Goal: Information Seeking & Learning: Learn about a topic

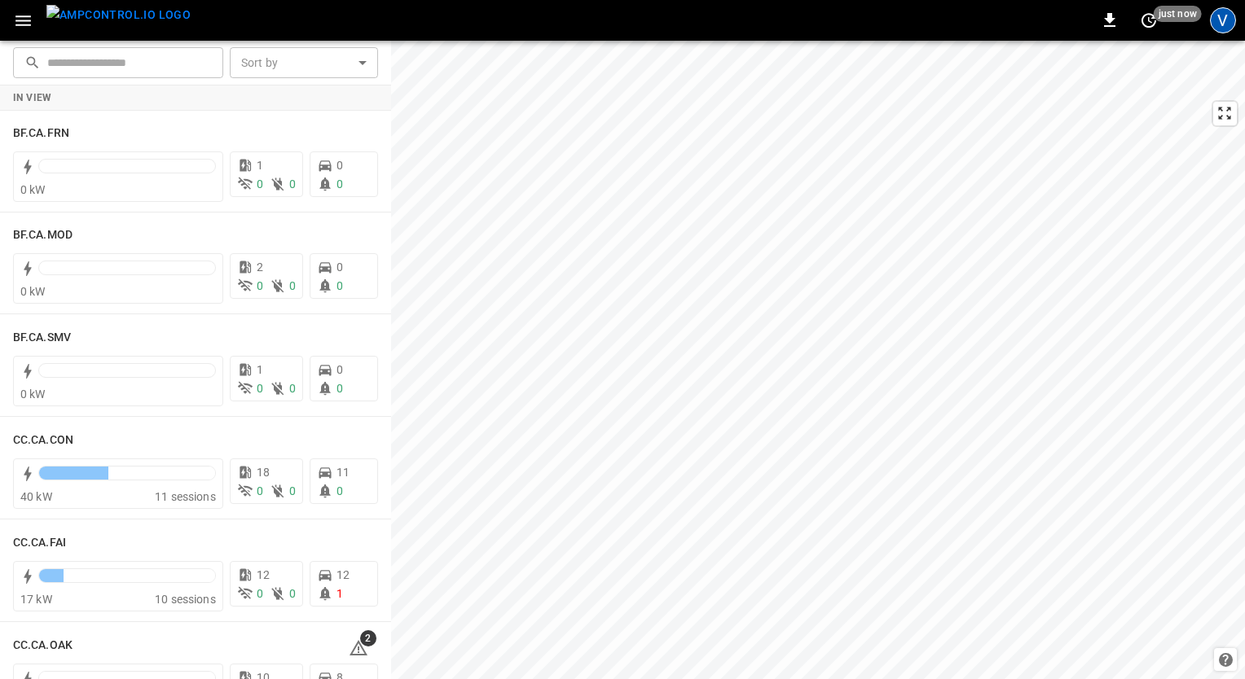
click at [1215, 15] on div "V" at bounding box center [1223, 20] width 26 height 26
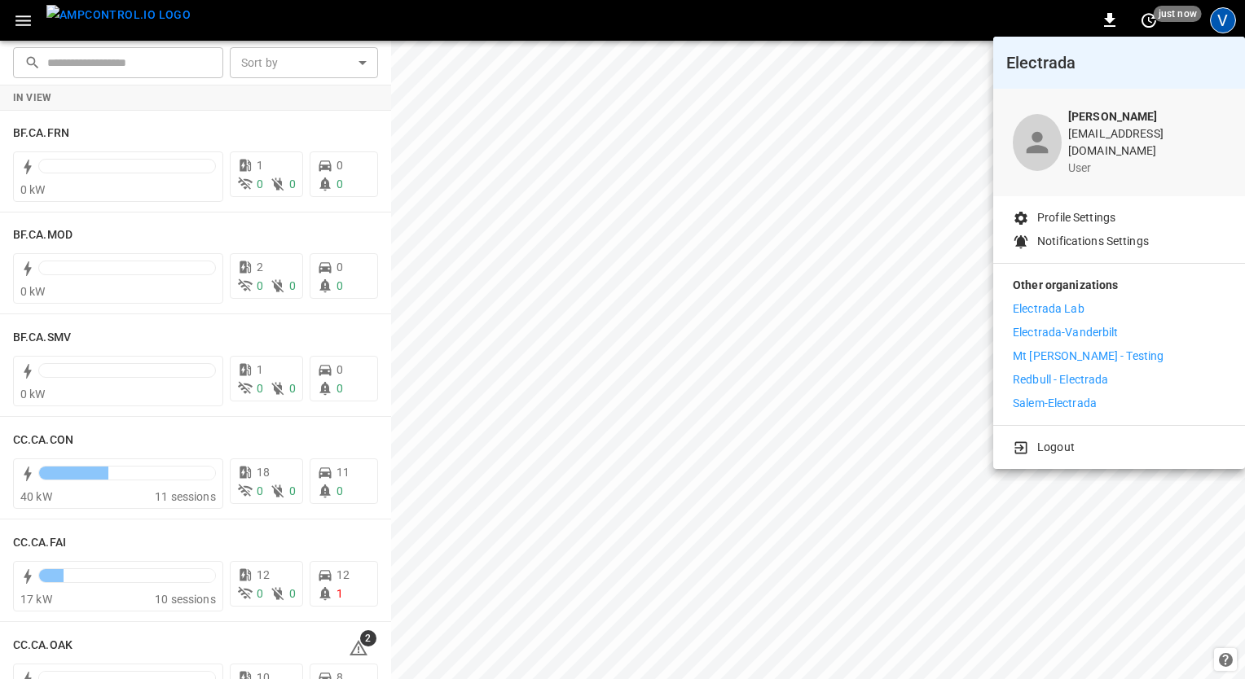
click at [1048, 301] on p "Electrada Lab" at bounding box center [1049, 309] width 72 height 17
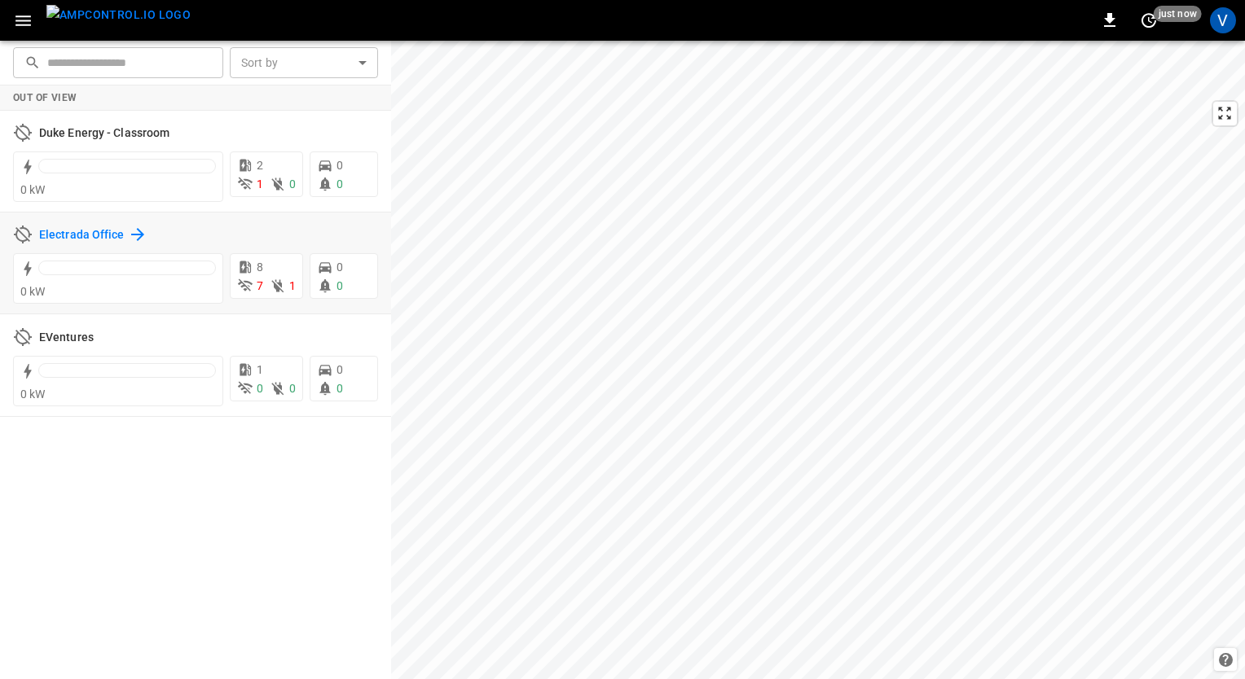
click at [77, 232] on h6 "Electrada Office" at bounding box center [82, 235] width 86 height 18
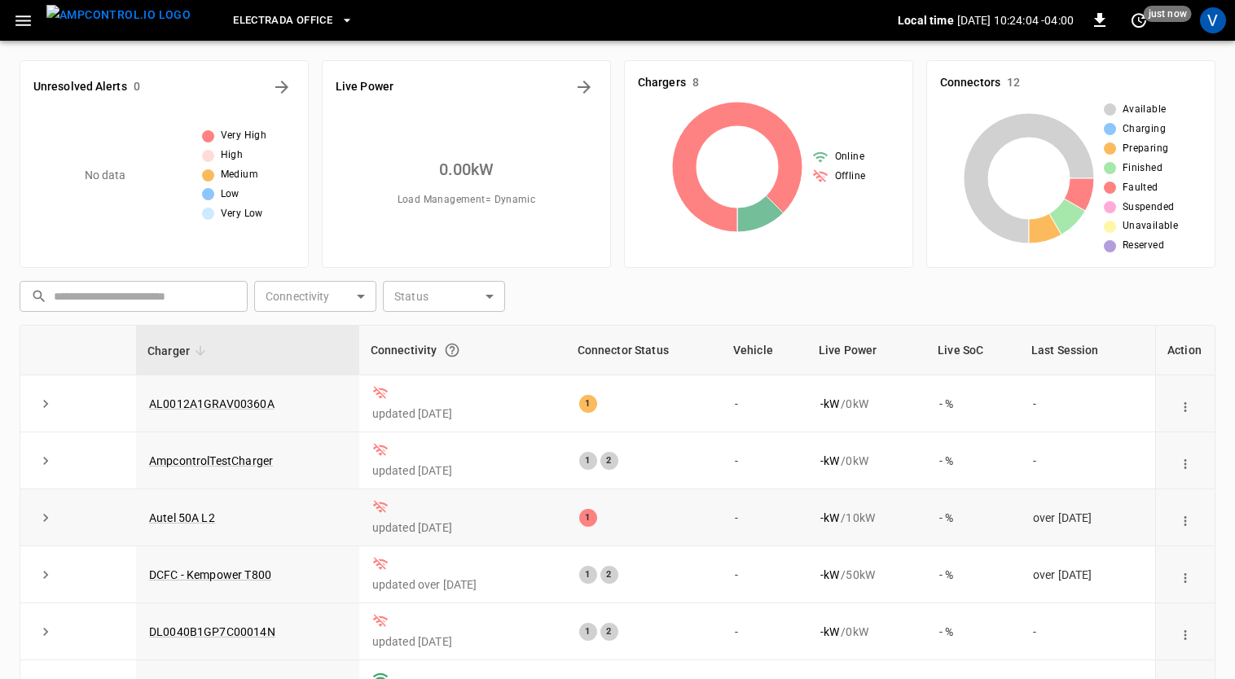
scroll to position [29, 0]
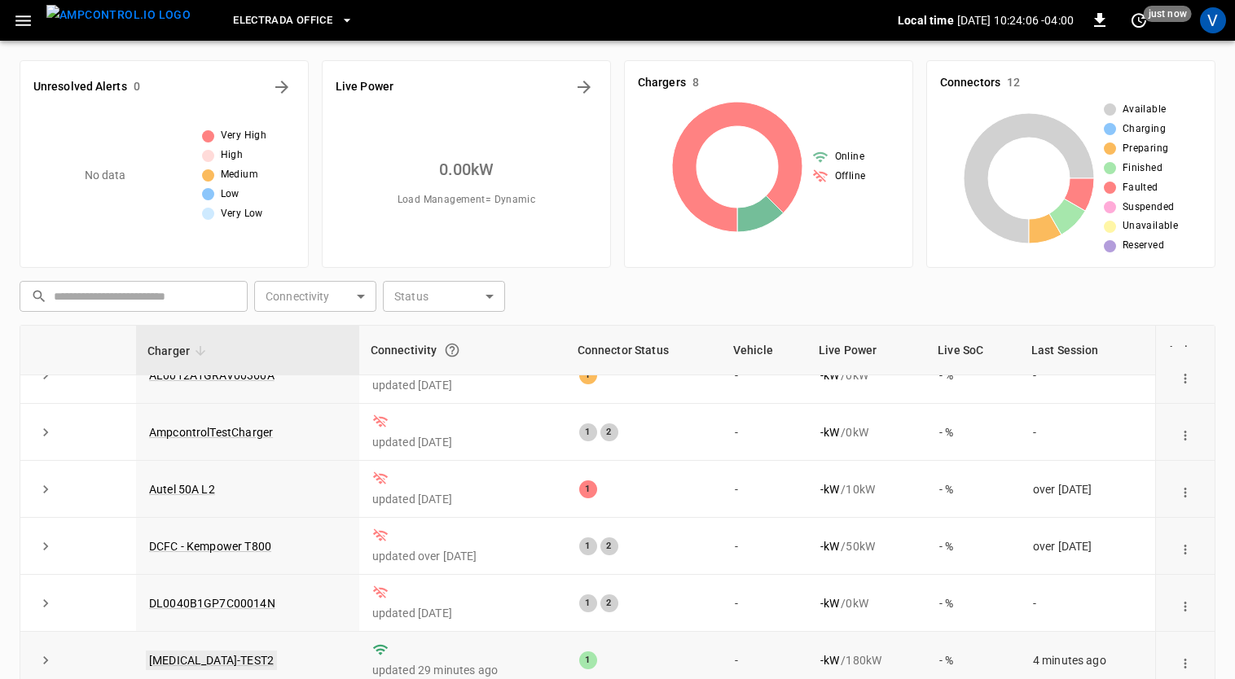
click at [182, 663] on link "[MEDICAL_DATA]-TEST2" at bounding box center [211, 661] width 131 height 20
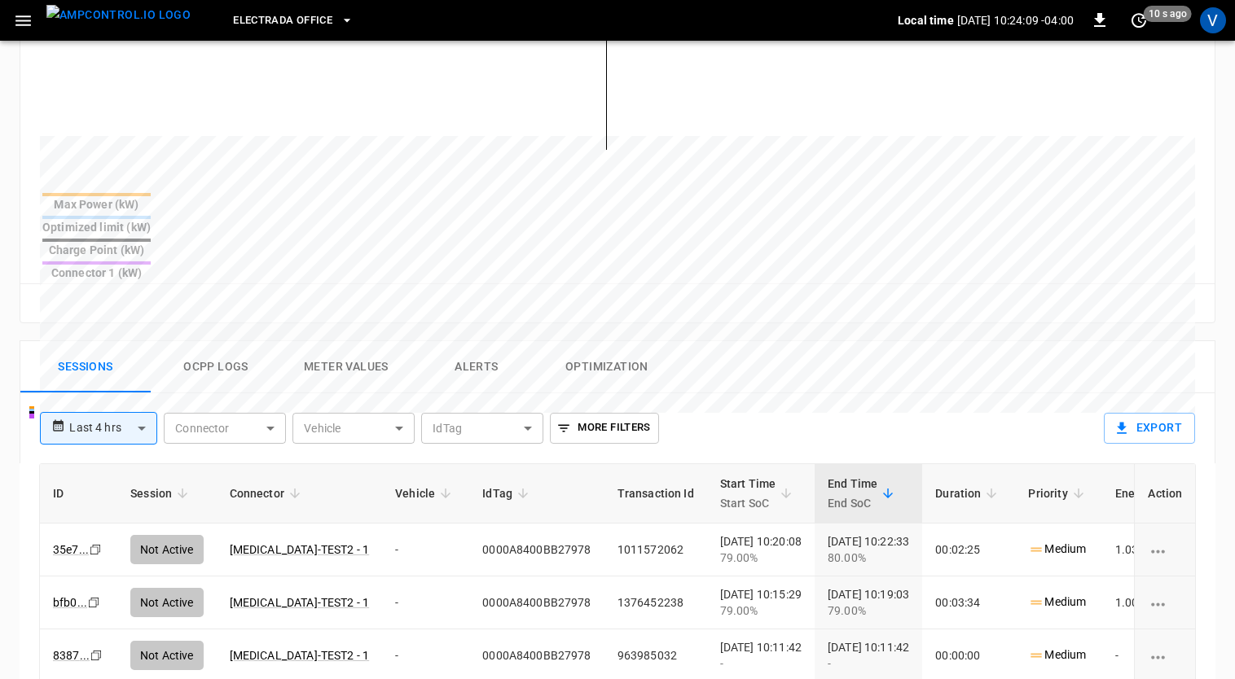
scroll to position [541, 0]
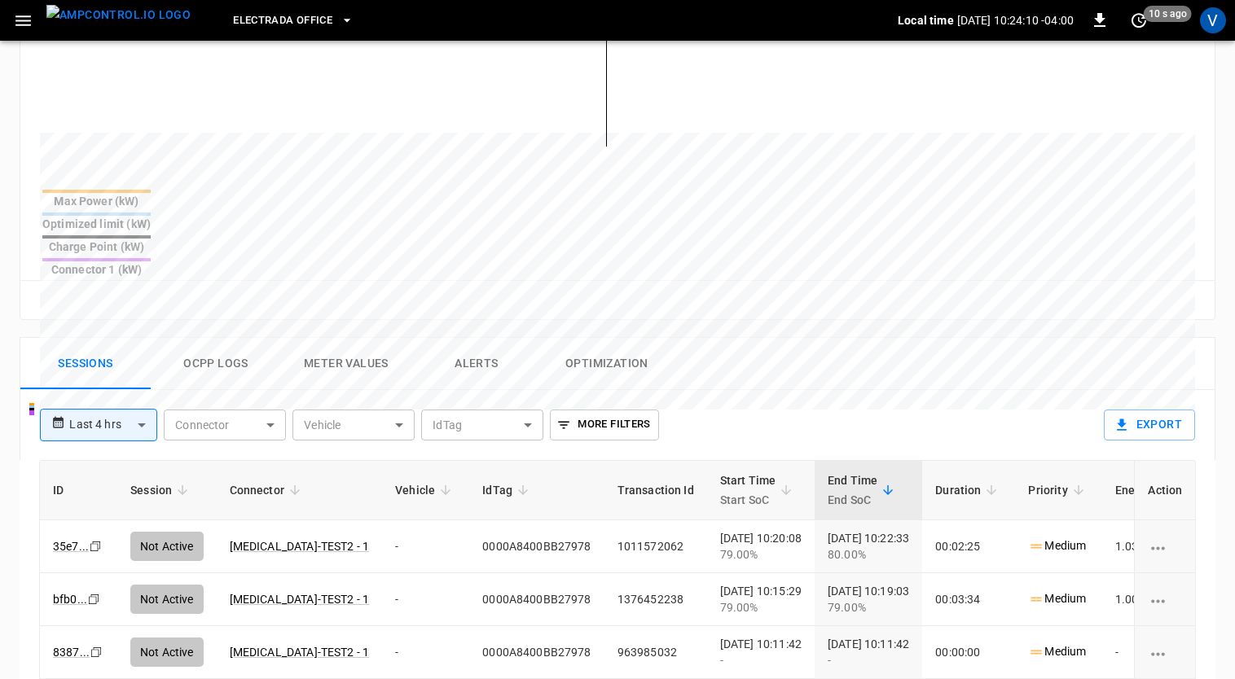
click at [222, 338] on button "Ocpp logs" at bounding box center [216, 364] width 130 height 52
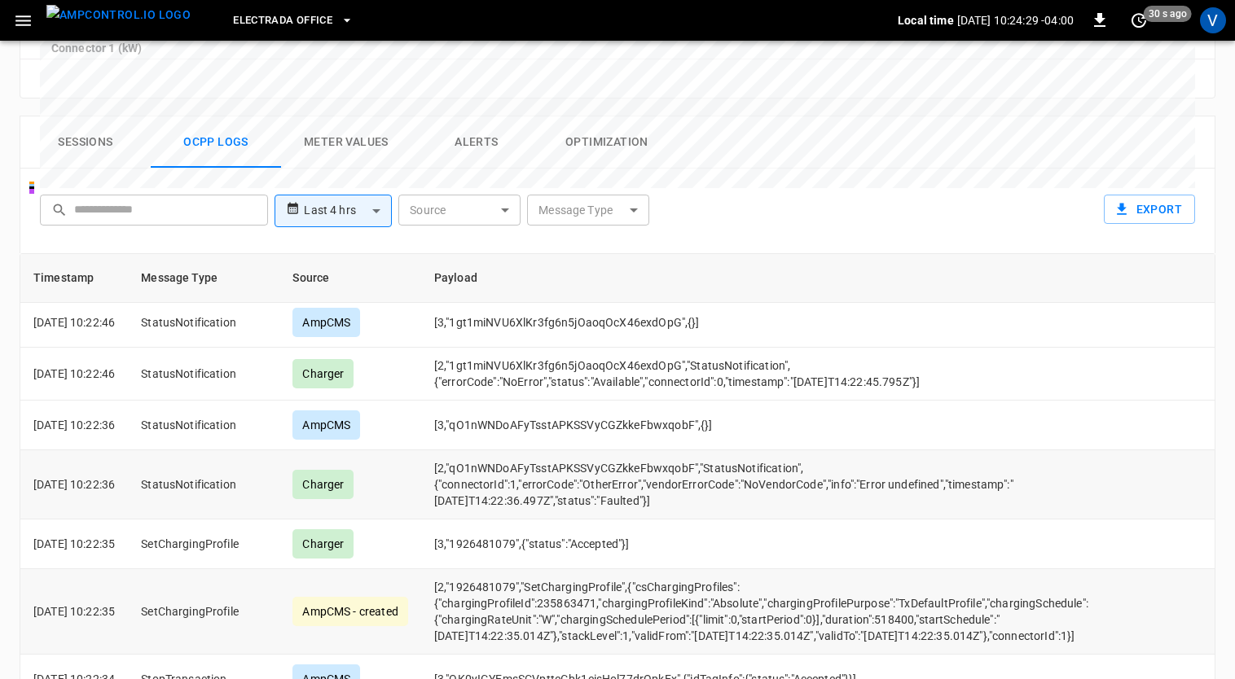
scroll to position [107, 0]
drag, startPoint x: 678, startPoint y: 442, endPoint x: 453, endPoint y: 431, distance: 225.1
click at [453, 451] on td "[2,"qO1nWNDoAFyTsstAPKSSVyCGZkkeFbwxqobF","StatusNotification",{"connectorId":1…" at bounding box center [761, 485] width 680 height 69
click at [666, 454] on td "[2,"qO1nWNDoAFyTsstAPKSSVyCGZkkeFbwxqobF","StatusNotification",{"connectorId":1…" at bounding box center [761, 485] width 680 height 69
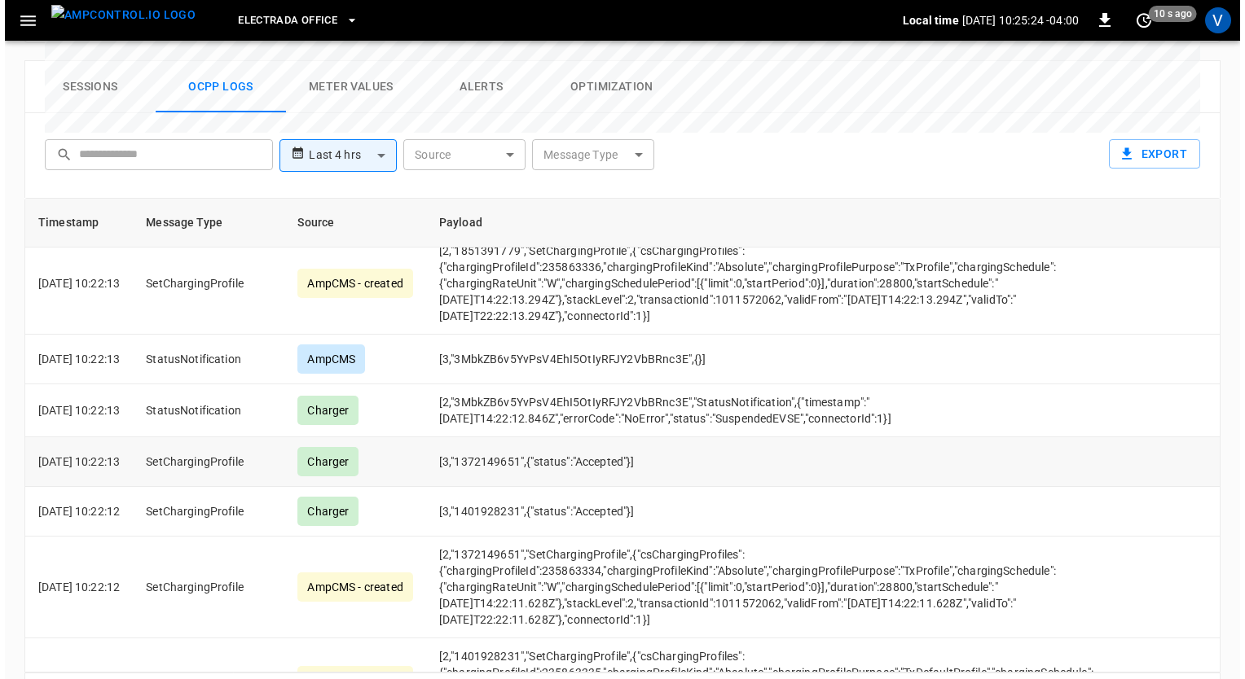
scroll to position [1785, 0]
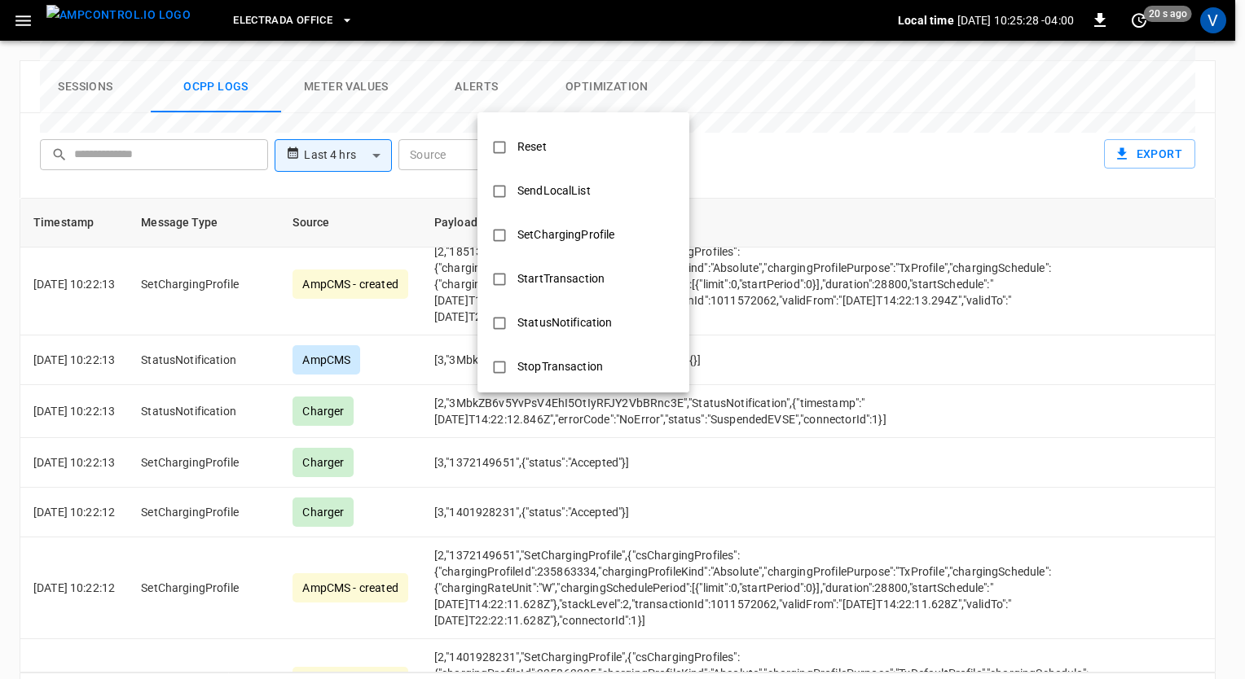
scroll to position [717, 0]
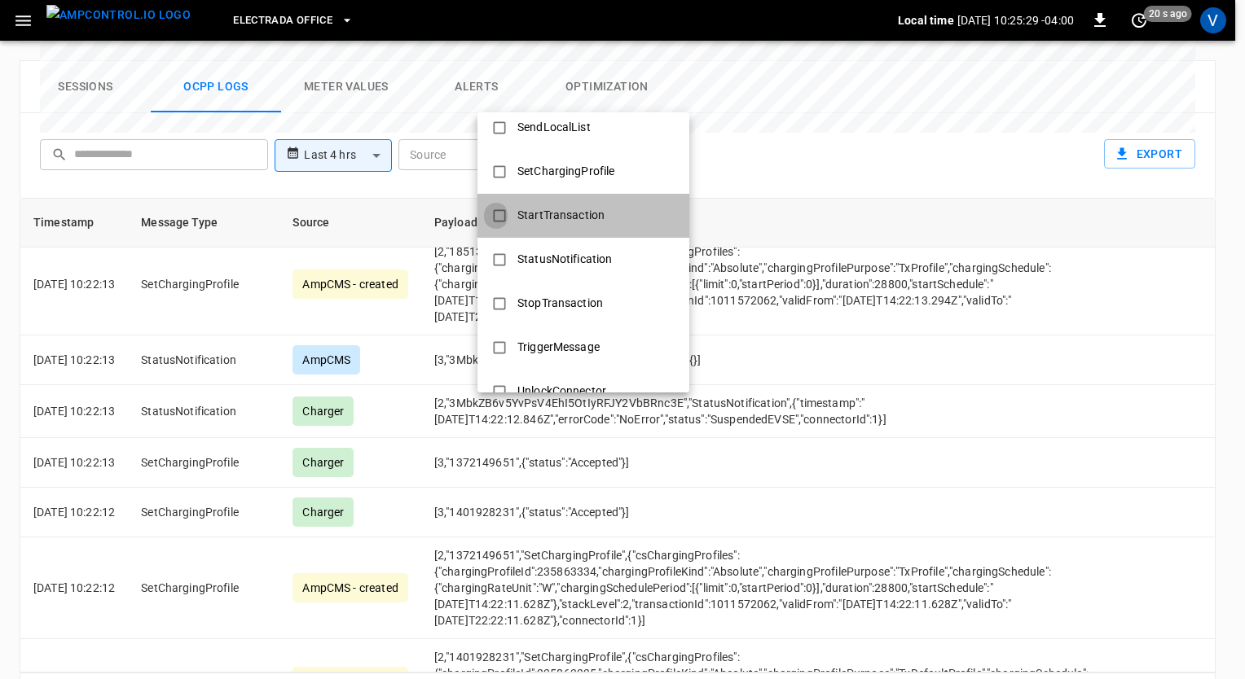
type input "**********"
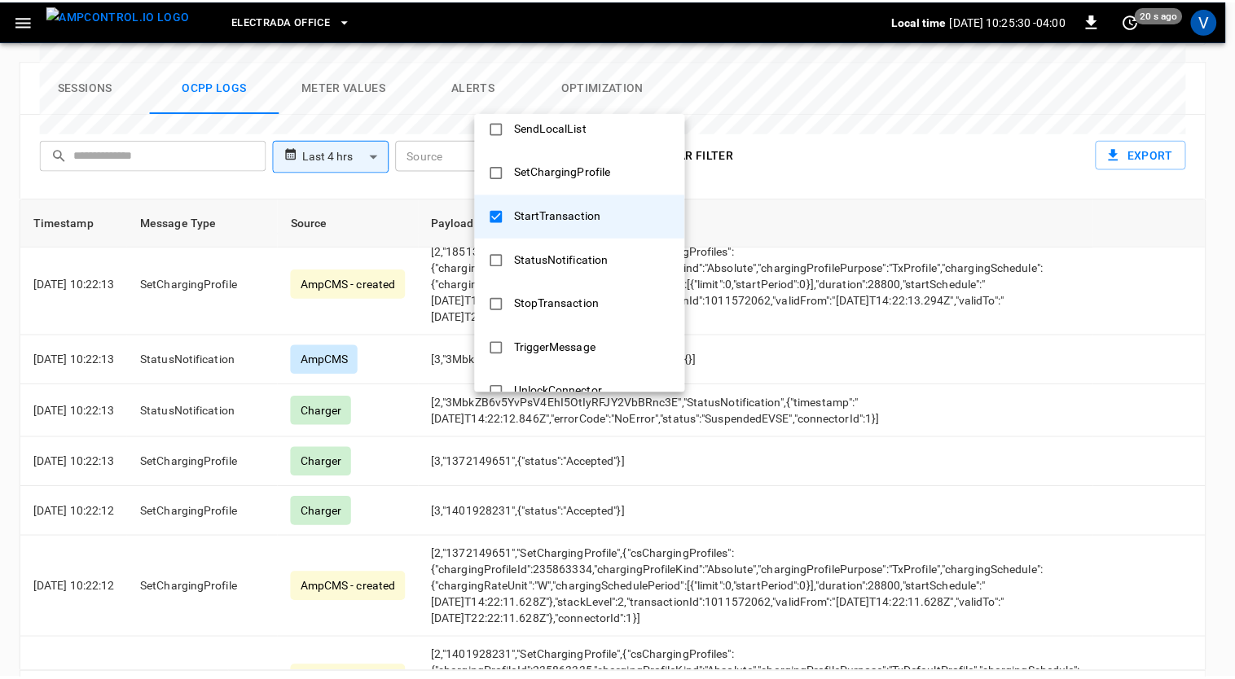
scroll to position [305, 0]
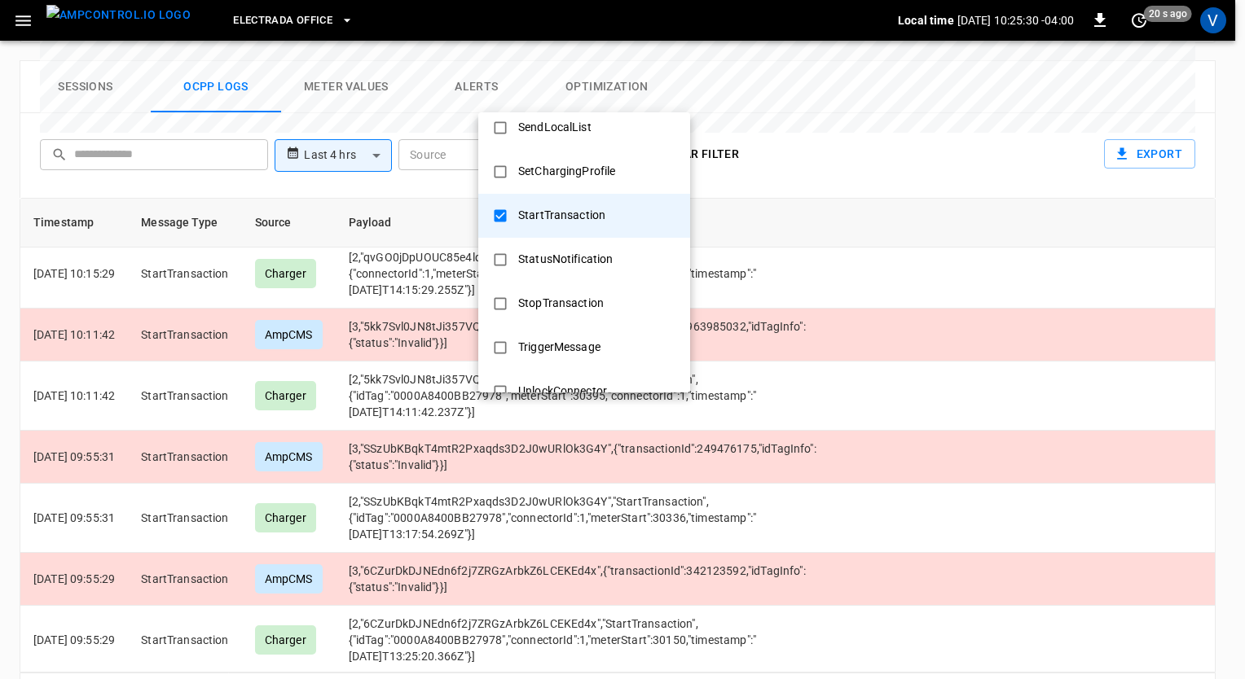
click at [844, 109] on div at bounding box center [622, 339] width 1245 height 679
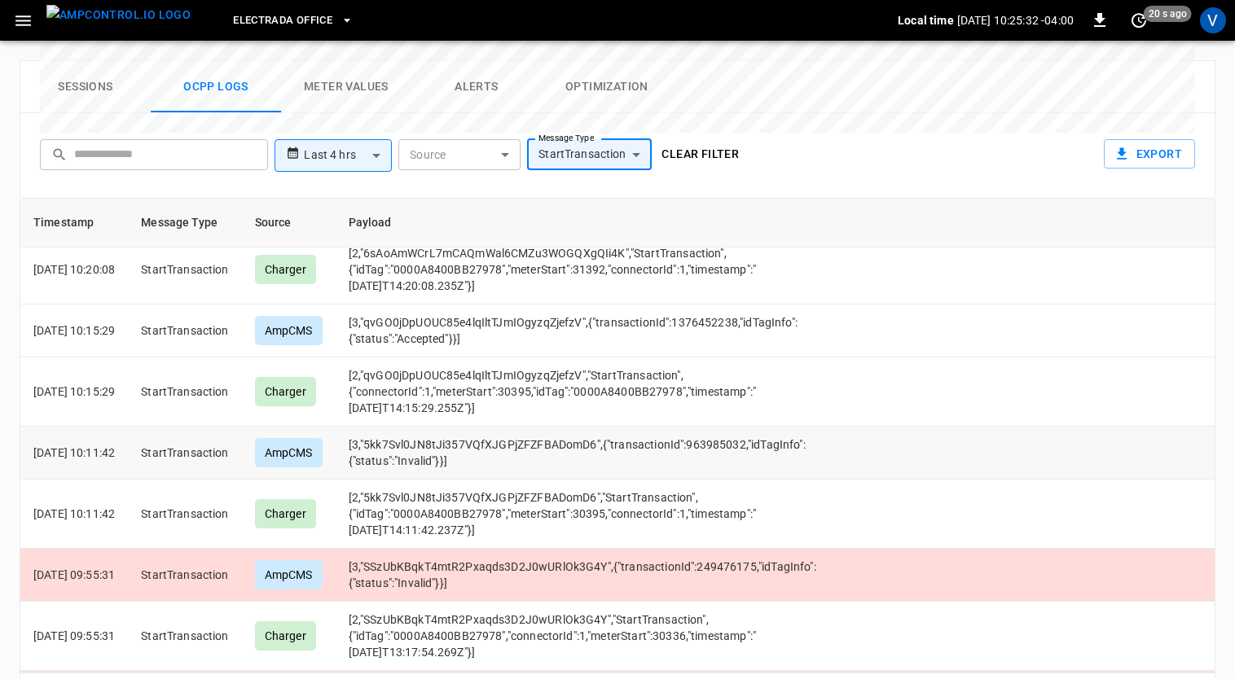
scroll to position [0, 0]
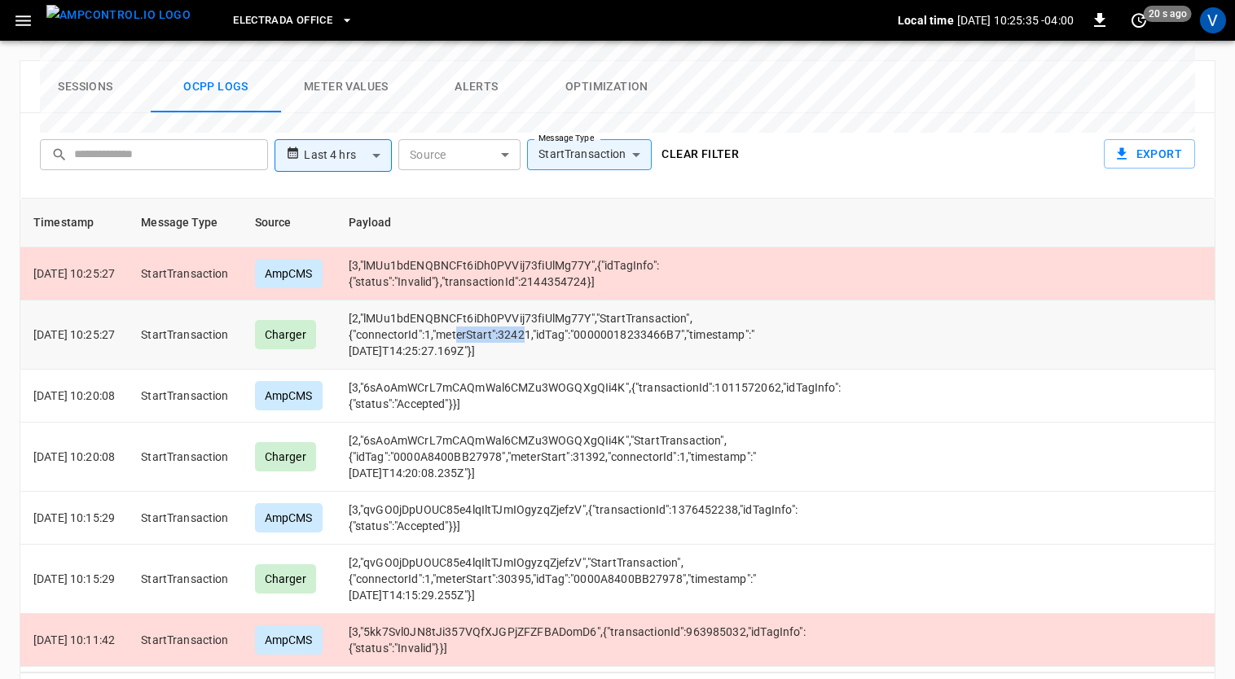
drag, startPoint x: 482, startPoint y: 275, endPoint x: 549, endPoint y: 283, distance: 67.2
click at [549, 301] on td "[2,"lMUu1bdENQBNCFt6iDh0PVVij73fiUlMg77Y","StartTransaction",{"connectorId":1,"…" at bounding box center [596, 335] width 521 height 69
drag, startPoint x: 549, startPoint y: 283, endPoint x: 533, endPoint y: 288, distance: 17.3
click at [533, 301] on td "[2,"lMUu1bdENQBNCFt6iDh0PVVij73fiUlMg77Y","StartTransaction",{"connectorId":1,"…" at bounding box center [596, 335] width 521 height 69
click at [546, 301] on td "[2,"lMUu1bdENQBNCFt6iDh0PVVij73fiUlMg77Y","StartTransaction",{"connectorId":1,"…" at bounding box center [596, 335] width 521 height 69
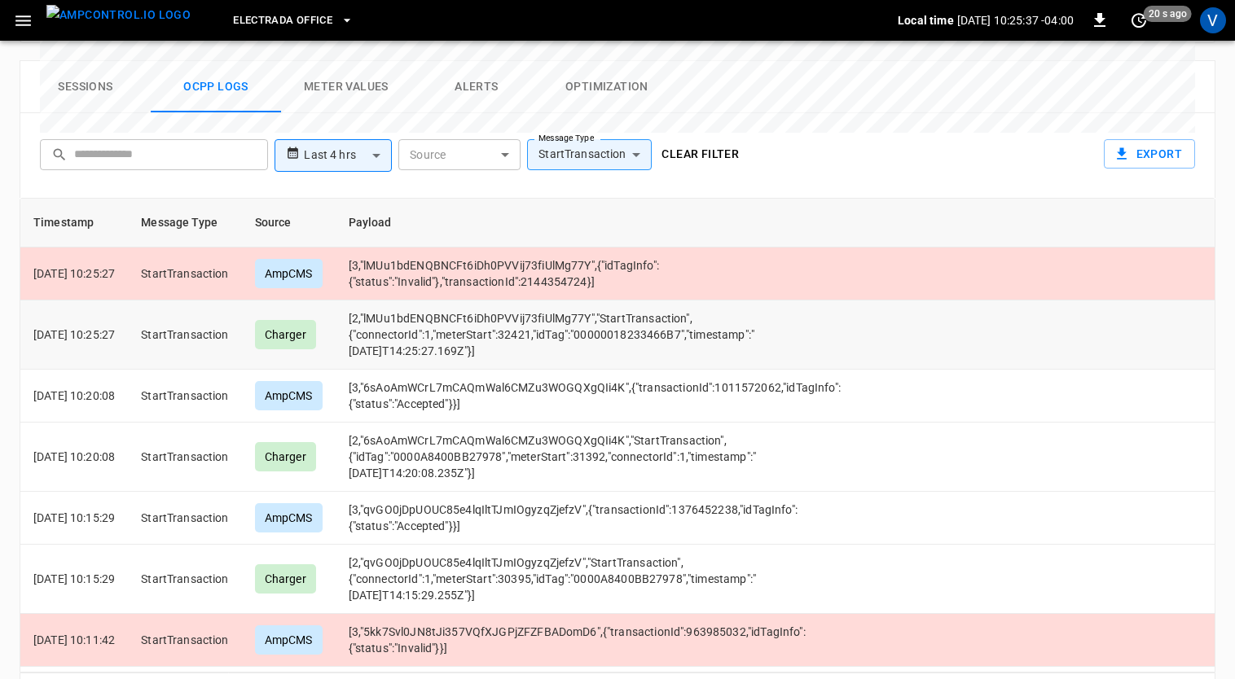
click at [546, 301] on td "[2,"lMUu1bdENQBNCFt6iDh0PVVij73fiUlMg77Y","StartTransaction",{"connectorId":1,"…" at bounding box center [596, 335] width 521 height 69
drag, startPoint x: 546, startPoint y: 279, endPoint x: 517, endPoint y: 295, distance: 32.4
click at [517, 301] on td "[2,"lMUu1bdENQBNCFt6iDh0PVVij73fiUlMg77Y","StartTransaction",{"connectorId":1,"…" at bounding box center [596, 335] width 521 height 69
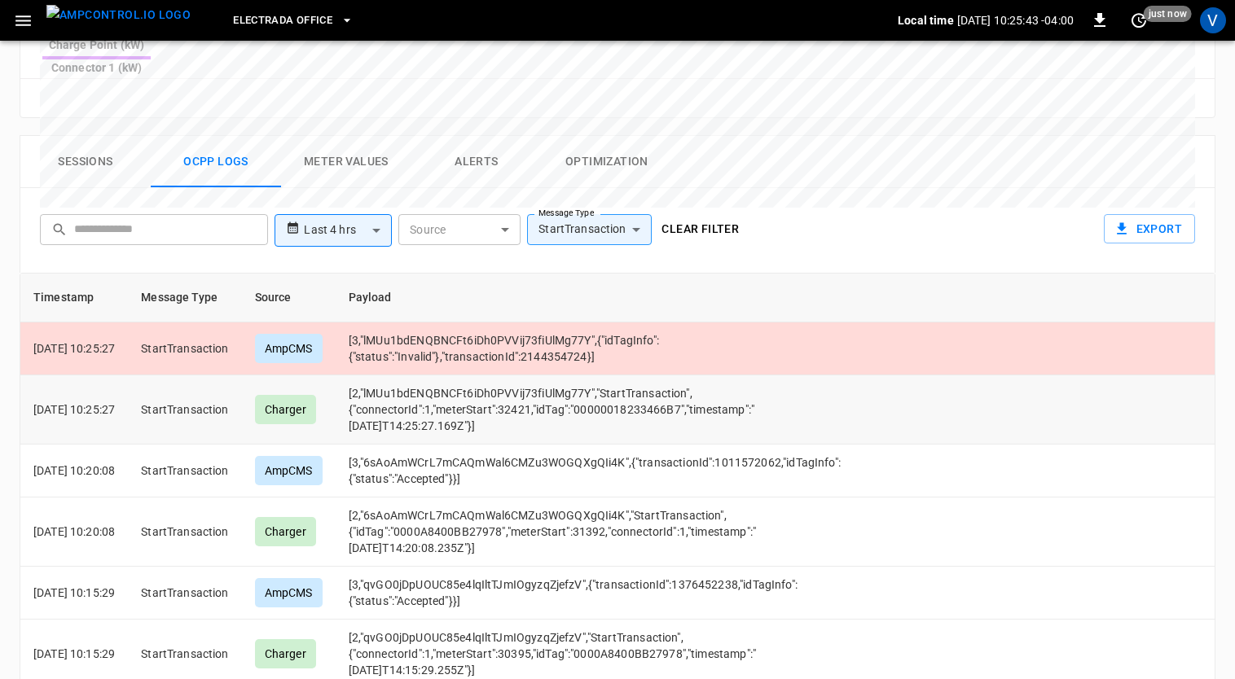
scroll to position [742, 0]
click at [694, 215] on button "Clear filter" at bounding box center [700, 230] width 90 height 30
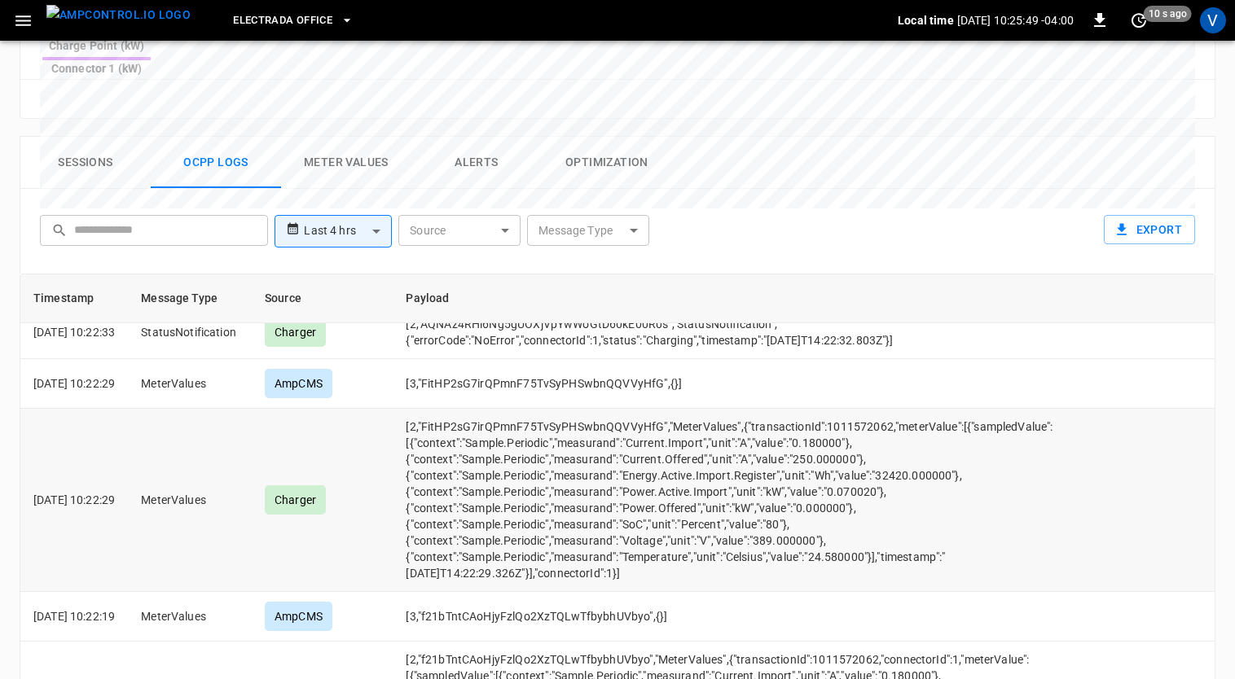
scroll to position [1778, 0]
click at [927, 464] on td "[2,"FitHP2sG7irQPmnF75TvSyPHSwbnQQVVyHfG","MeterValues",{"transactionId":101157…" at bounding box center [733, 501] width 680 height 183
drag, startPoint x: 927, startPoint y: 464, endPoint x: 947, endPoint y: 534, distance: 72.7
click at [947, 534] on td "[2,"FitHP2sG7irQPmnF75TvSyPHSwbnQQVVyHfG","MeterValues",{"transactionId":101157…" at bounding box center [733, 501] width 680 height 183
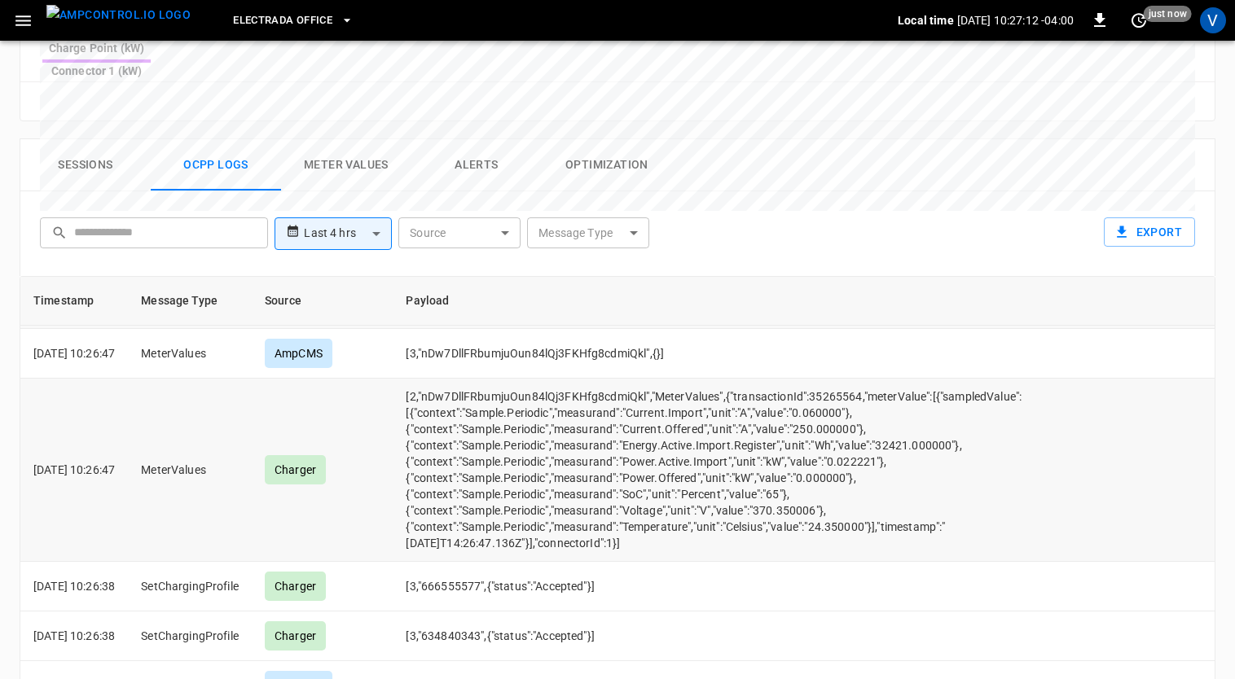
scroll to position [231, 0]
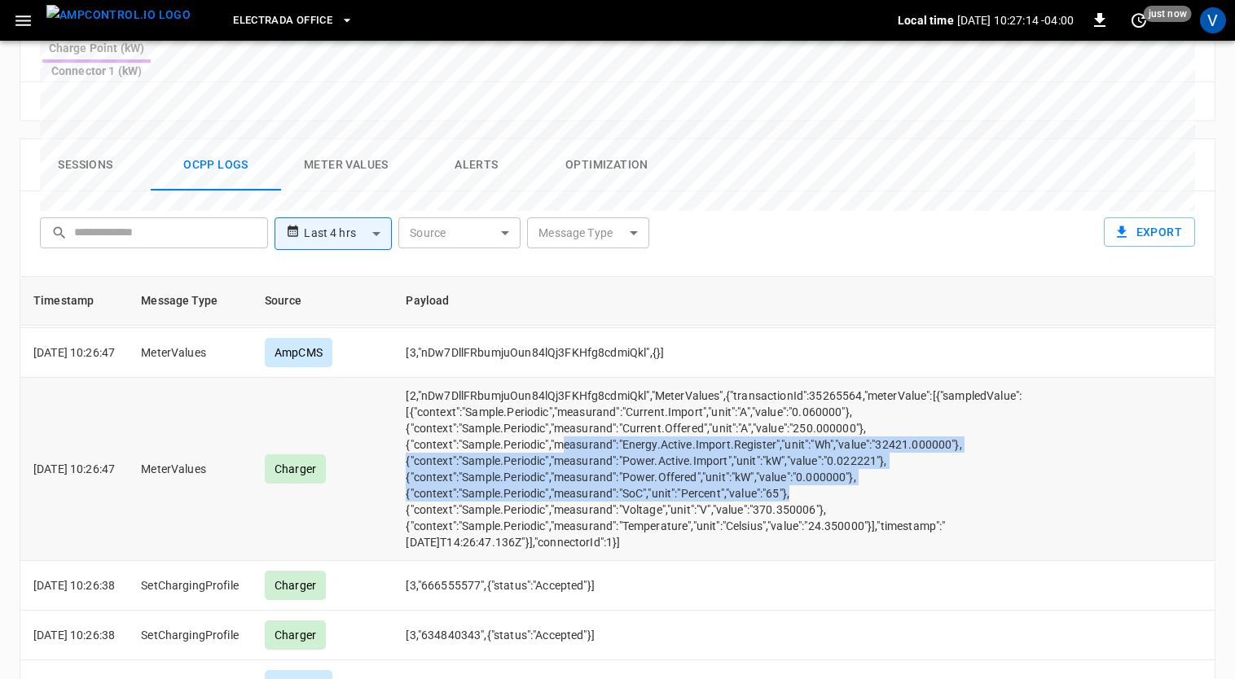
drag, startPoint x: 839, startPoint y: 442, endPoint x: 591, endPoint y: 392, distance: 252.8
click at [591, 392] on td "[2,"nDw7DllFRbumjuOun84lQj3FKHfg8cdmiQkl","MeterValues",{"transactionId":352655…" at bounding box center [733, 469] width 680 height 183
drag, startPoint x: 591, startPoint y: 392, endPoint x: 877, endPoint y: 437, distance: 288.6
click at [877, 437] on td "[2,"nDw7DllFRbumjuOun84lQj3FKHfg8cdmiQkl","MeterValues",{"transactionId":352655…" at bounding box center [733, 469] width 680 height 183
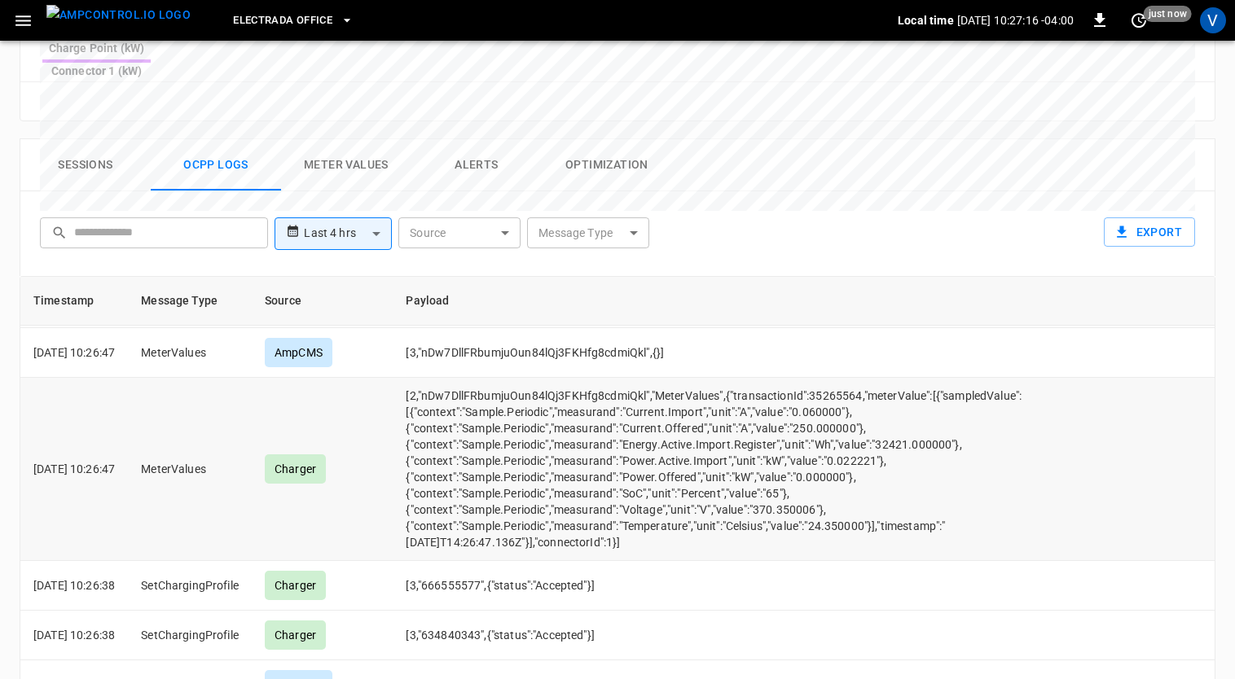
click at [860, 450] on td "[2,"nDw7DllFRbumjuOun84lQj3FKHfg8cdmiQkl","MeterValues",{"transactionId":352655…" at bounding box center [733, 469] width 680 height 183
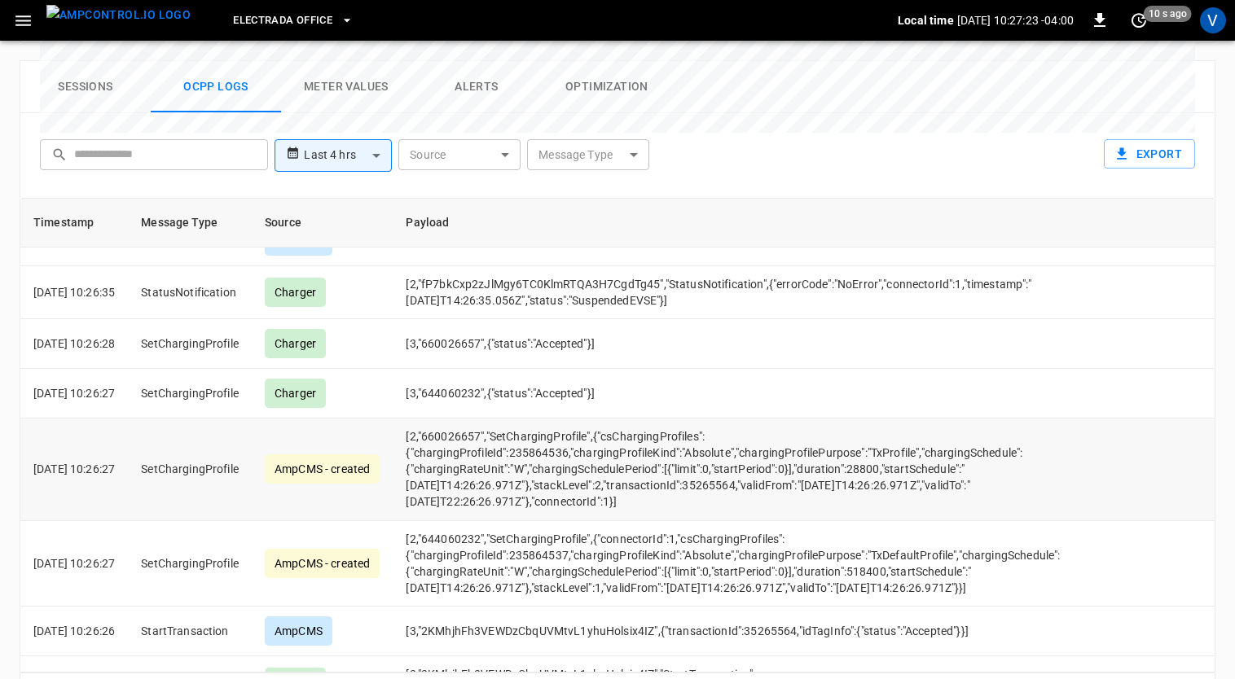
scroll to position [1287, 0]
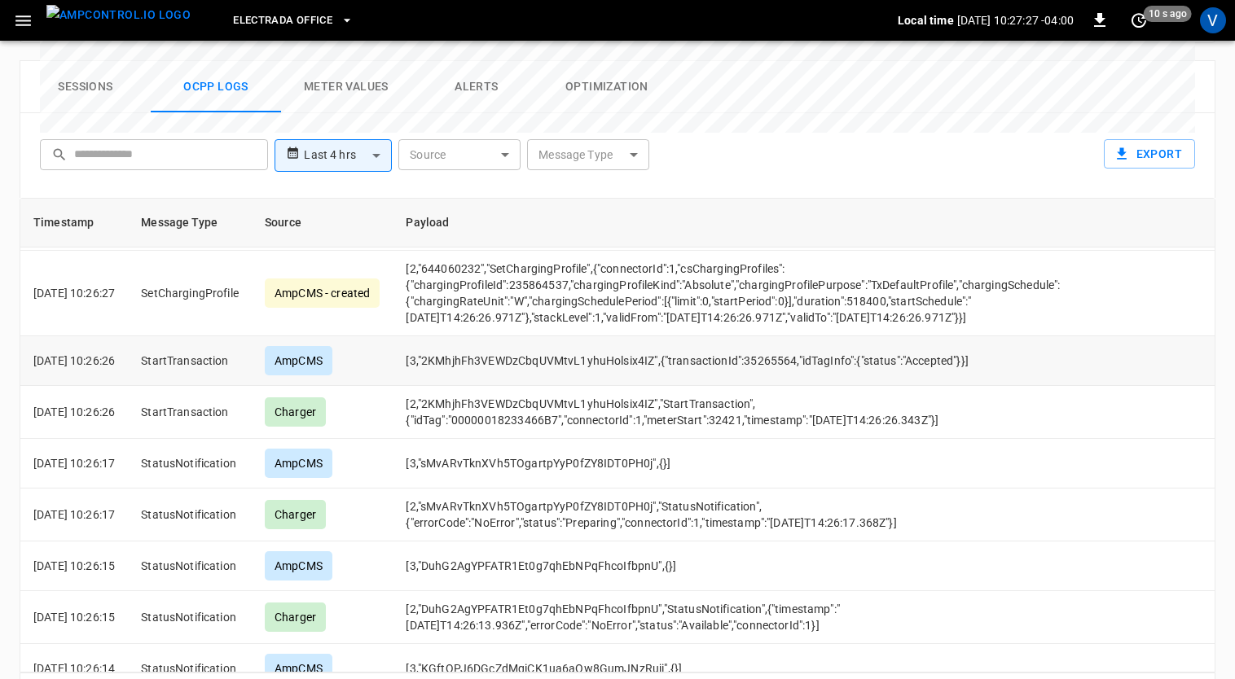
click at [1025, 336] on td "[3,"2KMhjhFh3VEWDzCbqUVMtvL1yhuHolsix4IZ",{"transactionId":35265564,"idTagInfo"…" at bounding box center [733, 361] width 680 height 50
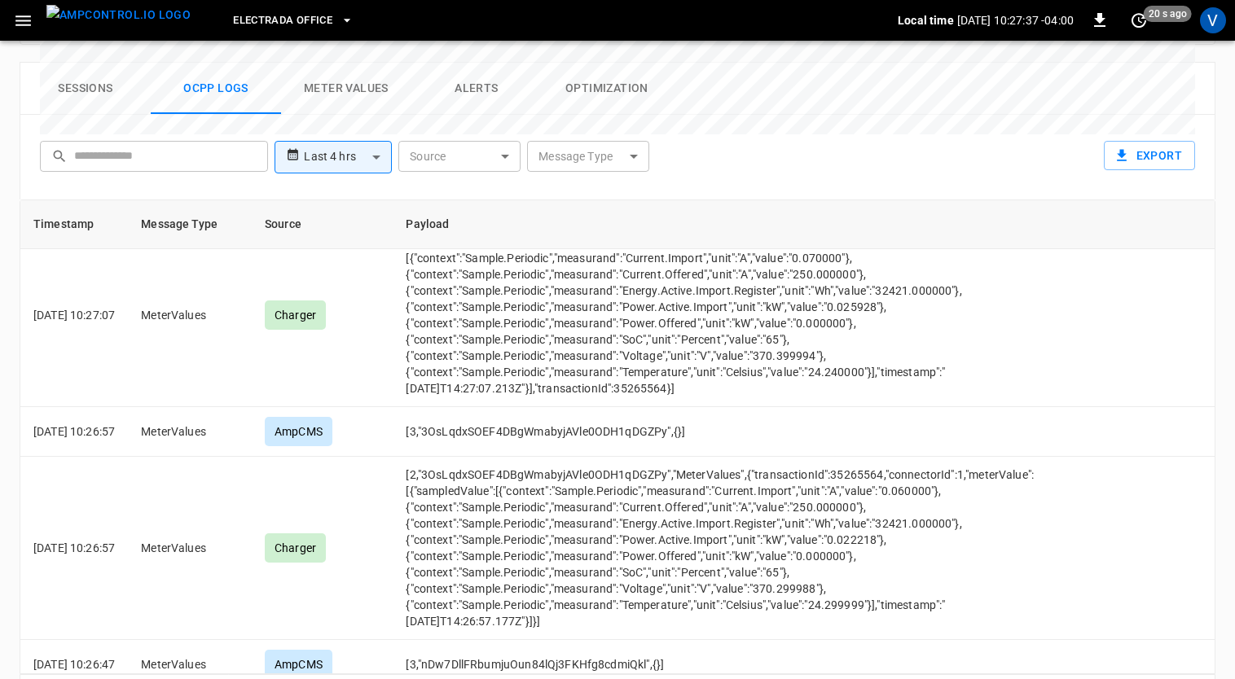
scroll to position [1239, 0]
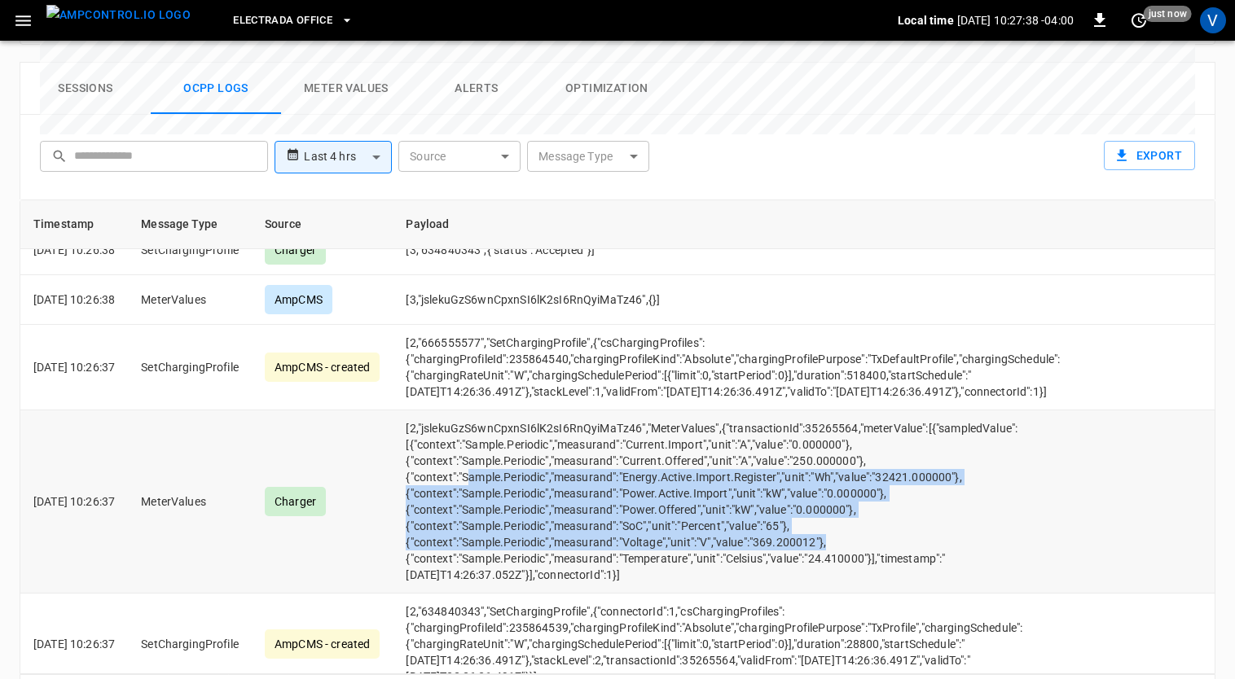
drag, startPoint x: 894, startPoint y: 494, endPoint x: 497, endPoint y: 437, distance: 401.6
click at [497, 437] on td "[2,"jslekuGzS6wnCpxnSI6lK2sI6RnQyiMaTz46","MeterValues",{"transactionId":352655…" at bounding box center [733, 502] width 680 height 183
click at [916, 491] on td "[2,"jslekuGzS6wnCpxnSI6lK2sI6RnQyiMaTz46","MeterValues",{"transactionId":352655…" at bounding box center [733, 502] width 680 height 183
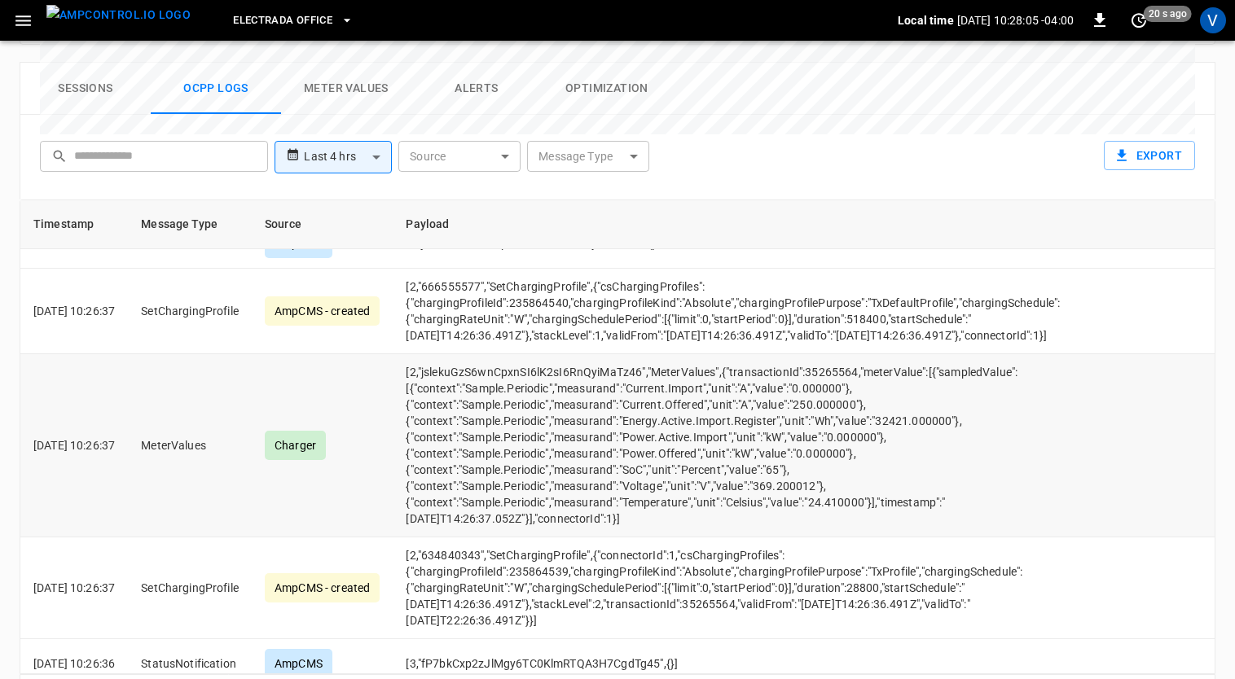
scroll to position [1299, 0]
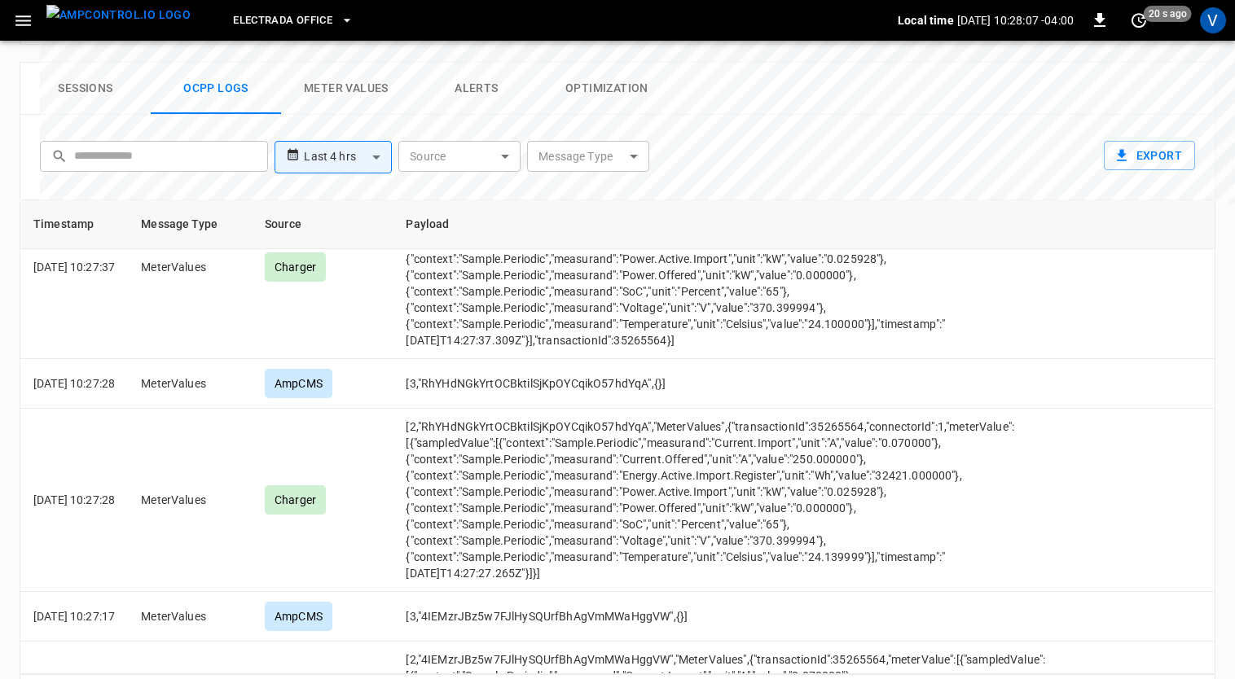
drag, startPoint x: 634, startPoint y: 410, endPoint x: 540, endPoint y: 398, distance: 94.4
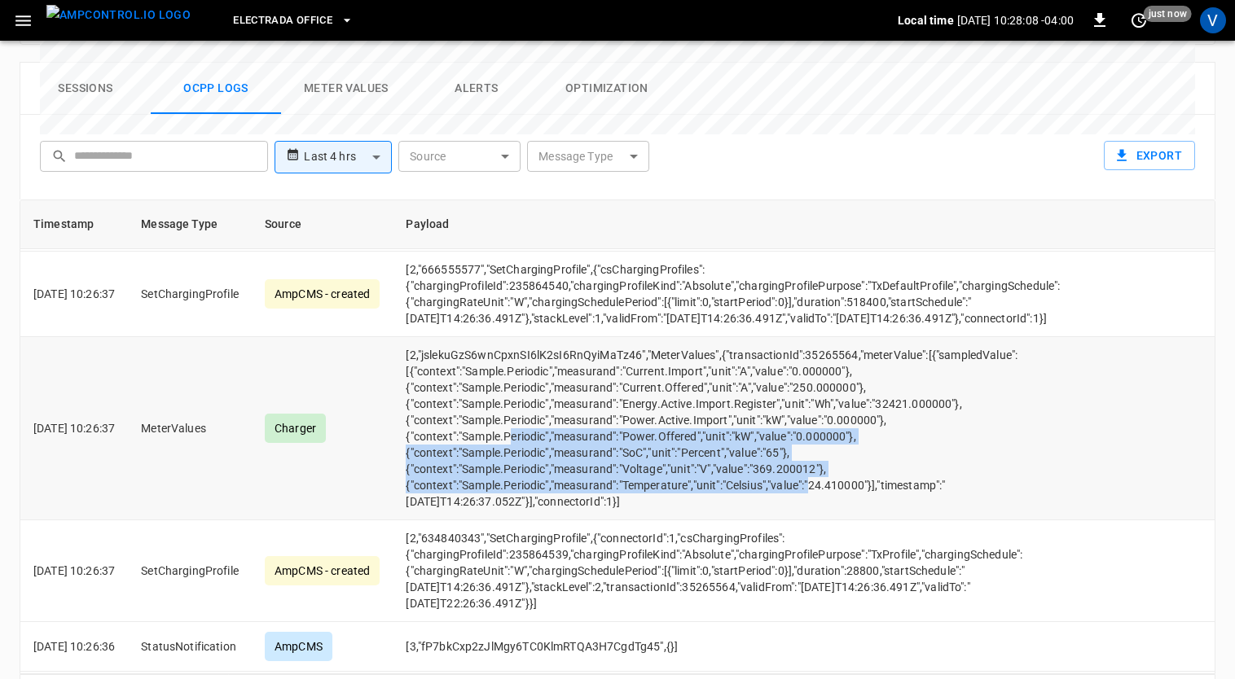
drag, startPoint x: 540, startPoint y: 398, endPoint x: 727, endPoint y: 453, distance: 195.2
click at [727, 453] on td "[2,"jslekuGzS6wnCpxnSI6lK2sI6RnQyiMaTz46","MeterValues",{"transactionId":352655…" at bounding box center [733, 428] width 680 height 183
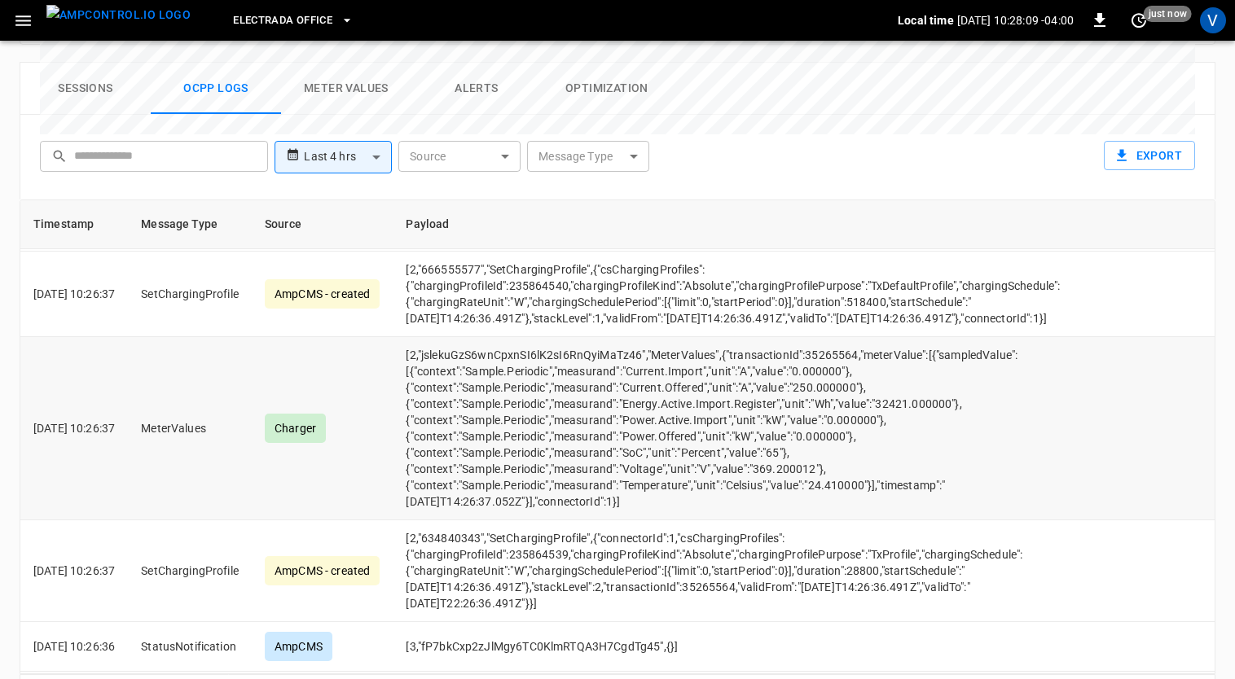
click at [746, 472] on td "[2,"jslekuGzS6wnCpxnSI6lK2sI6RnQyiMaTz46","MeterValues",{"transactionId":352655…" at bounding box center [733, 428] width 680 height 183
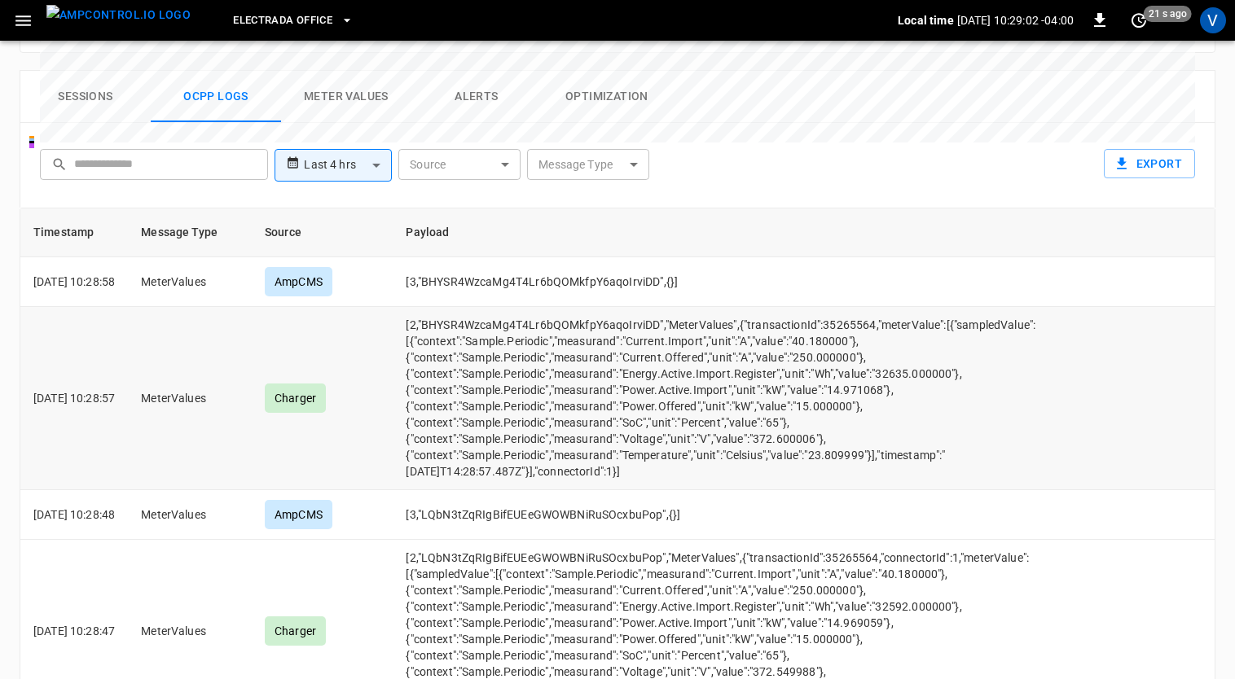
scroll to position [810, 0]
drag, startPoint x: 948, startPoint y: 330, endPoint x: 732, endPoint y: 339, distance: 216.1
click at [732, 339] on td "[2,"BHYSR4WzcaMg4T4Lr6bQOMkfpY6aqoIrviDD","MeterValues",{"transactionId":352655…" at bounding box center [733, 396] width 680 height 183
drag, startPoint x: 732, startPoint y: 339, endPoint x: 924, endPoint y: 387, distance: 197.4
click at [924, 387] on td "[2,"BHYSR4WzcaMg4T4Lr6bQOMkfpY6aqoIrviDD","MeterValues",{"transactionId":352655…" at bounding box center [733, 396] width 680 height 183
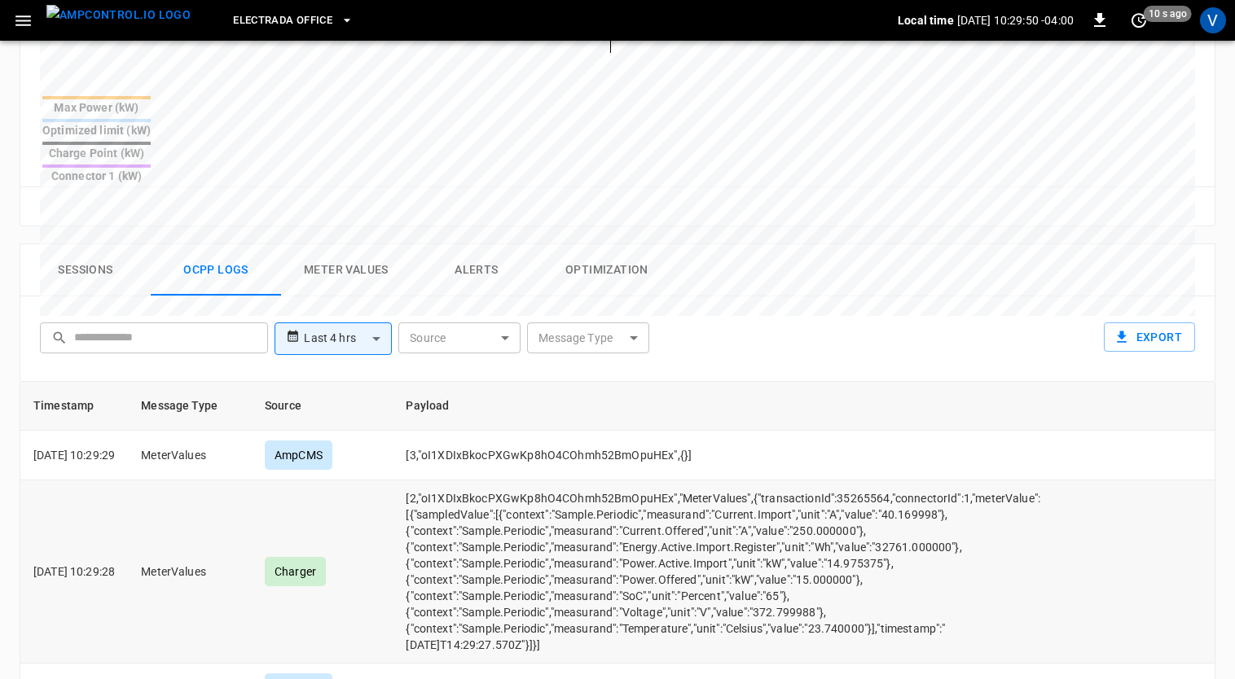
scroll to position [683, 0]
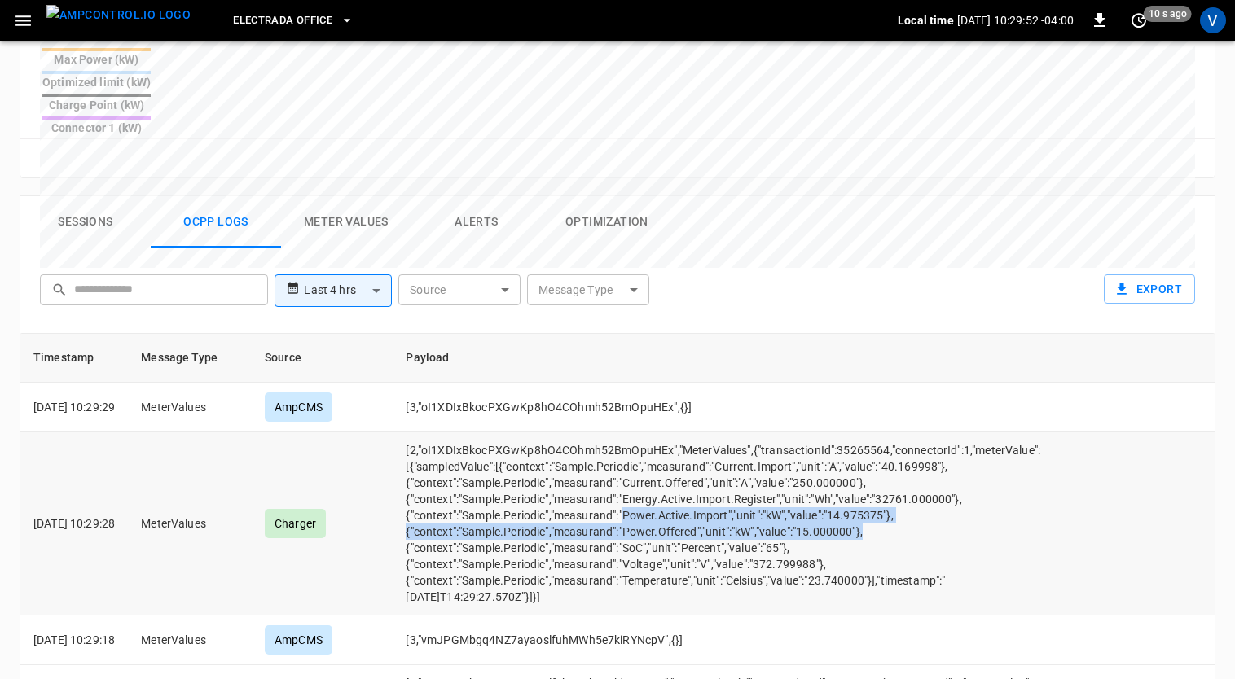
drag, startPoint x: 653, startPoint y: 458, endPoint x: 915, endPoint y: 468, distance: 262.5
click at [915, 468] on td "[2,"oI1XDIxBkocPXGwKp8hO4COhmh52BmOpuHEx","MeterValues",{"transactionId":352655…" at bounding box center [733, 524] width 680 height 183
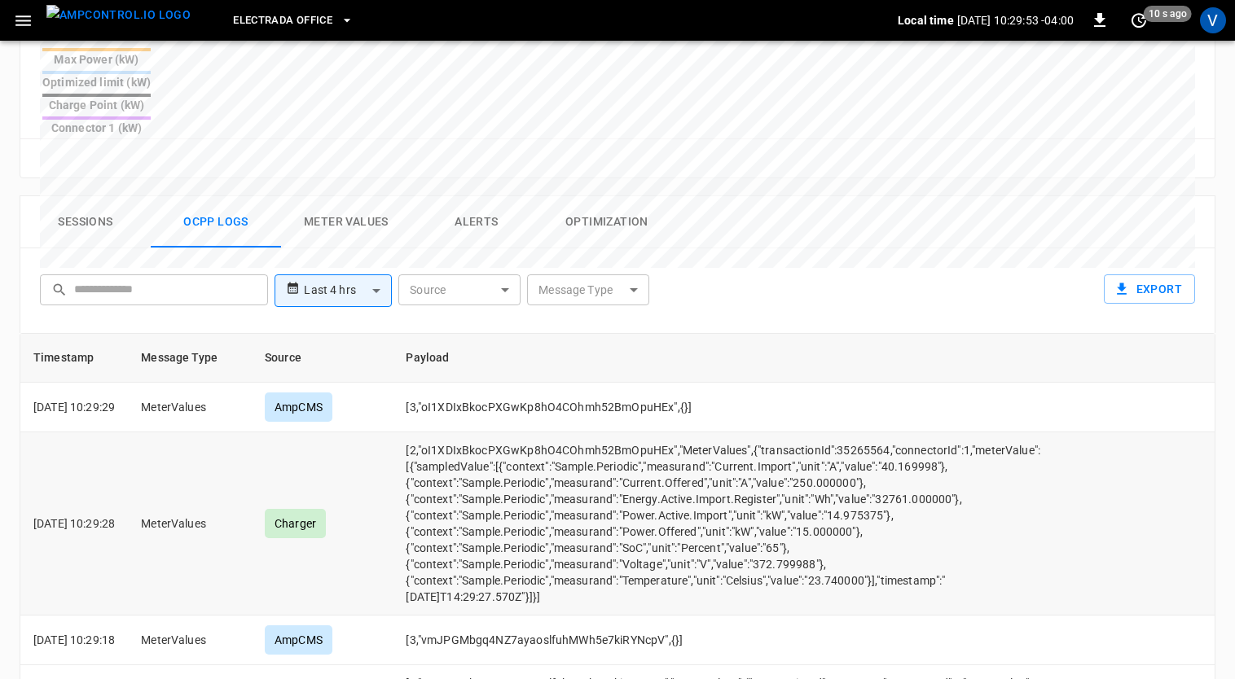
drag, startPoint x: 915, startPoint y: 468, endPoint x: 950, endPoint y: 501, distance: 48.4
click at [950, 501] on td "[2,"oI1XDIxBkocPXGwKp8hO4COhmh52BmOpuHEx","MeterValues",{"transactionId":352655…" at bounding box center [733, 524] width 680 height 183
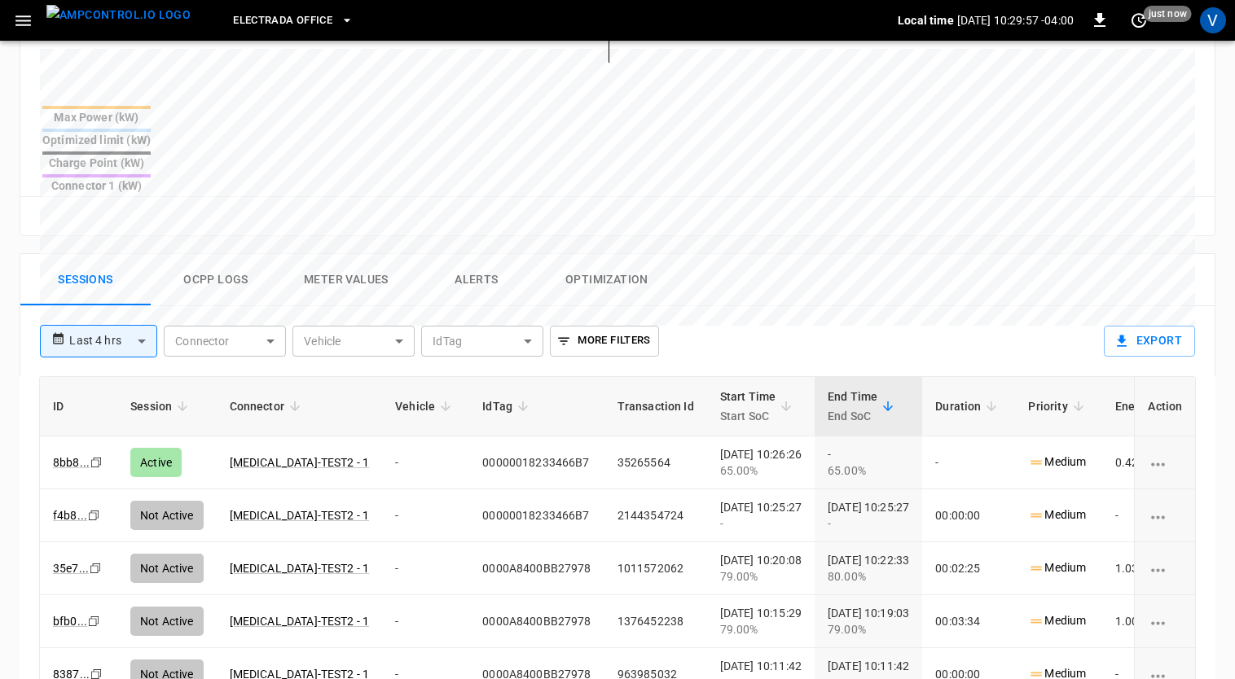
scroll to position [624, 0]
click at [222, 255] on button "Ocpp logs" at bounding box center [216, 281] width 130 height 52
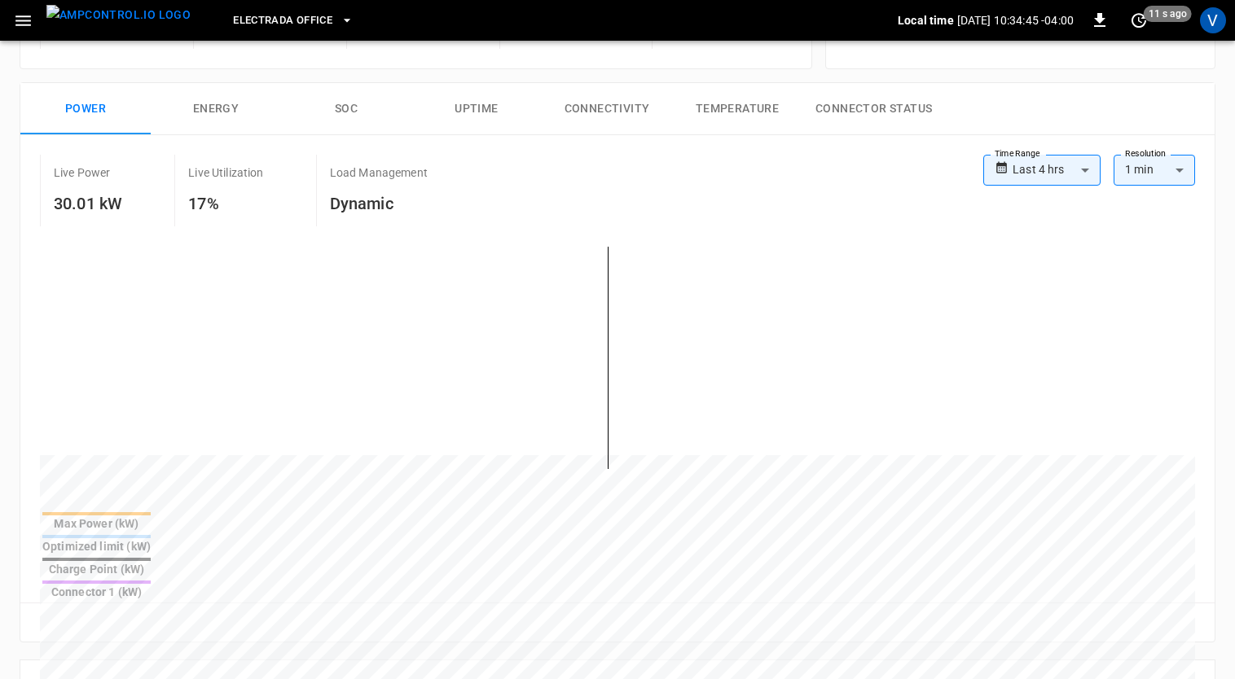
scroll to position [0, 0]
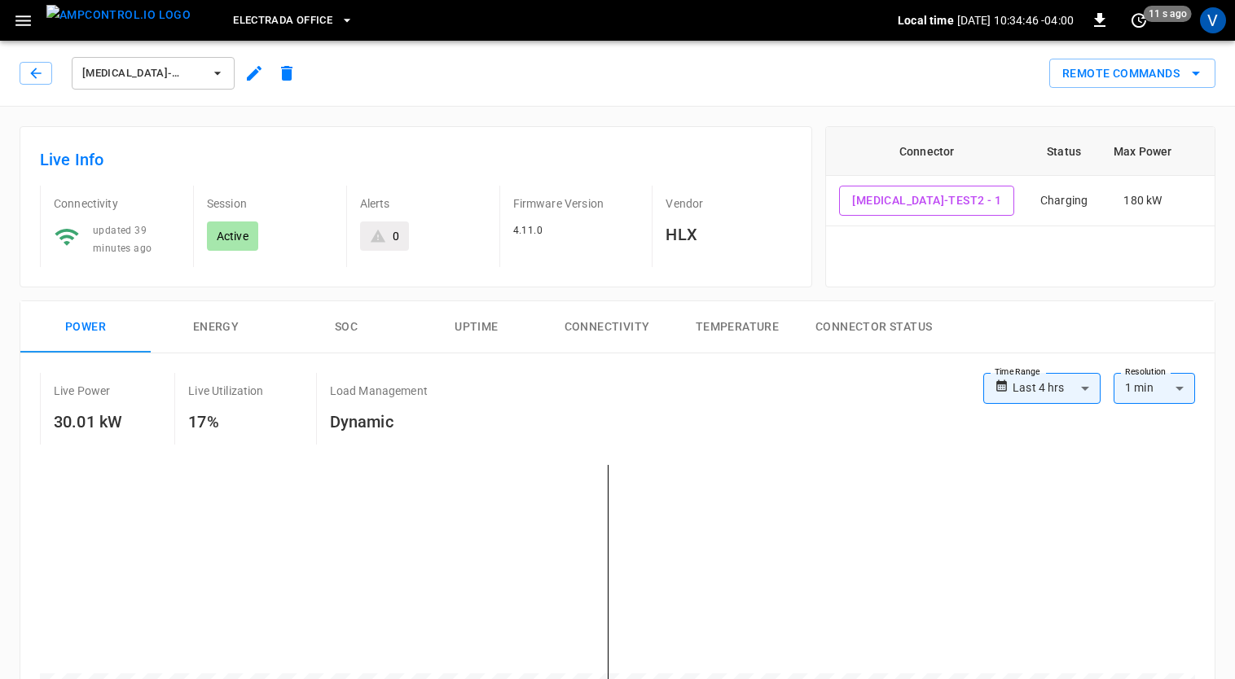
click at [258, 77] on icon "button" at bounding box center [254, 74] width 20 height 20
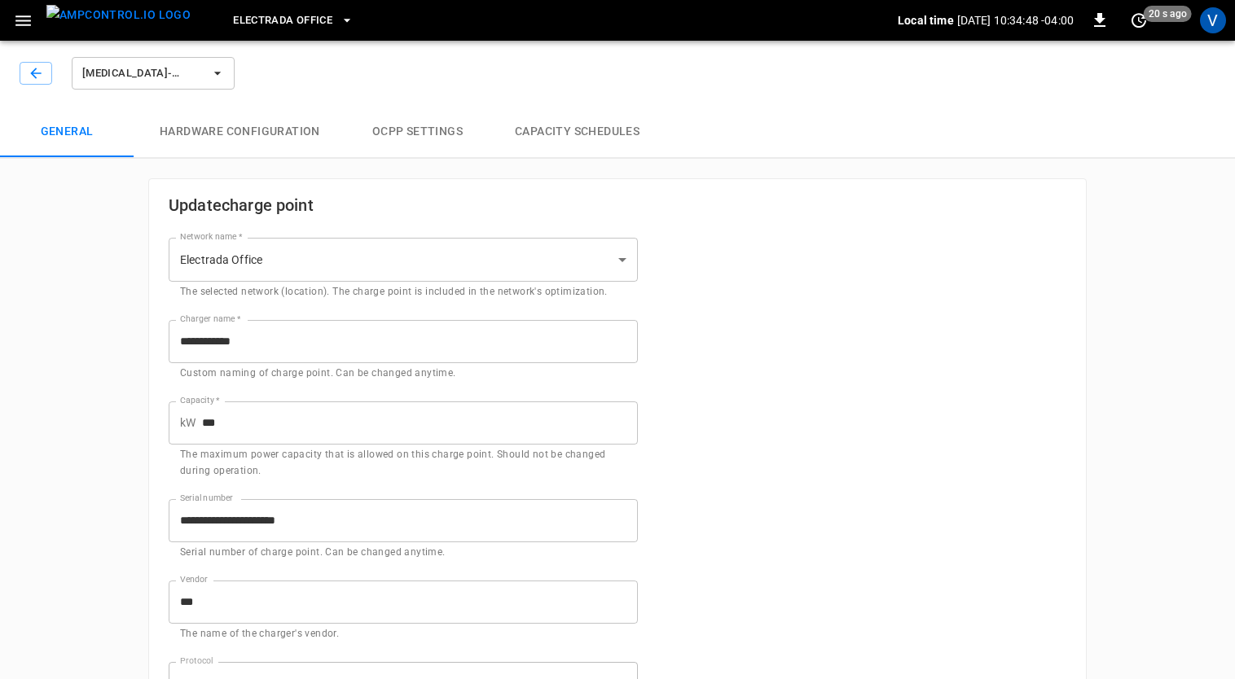
click at [208, 135] on button "Hardware configuration" at bounding box center [240, 132] width 213 height 52
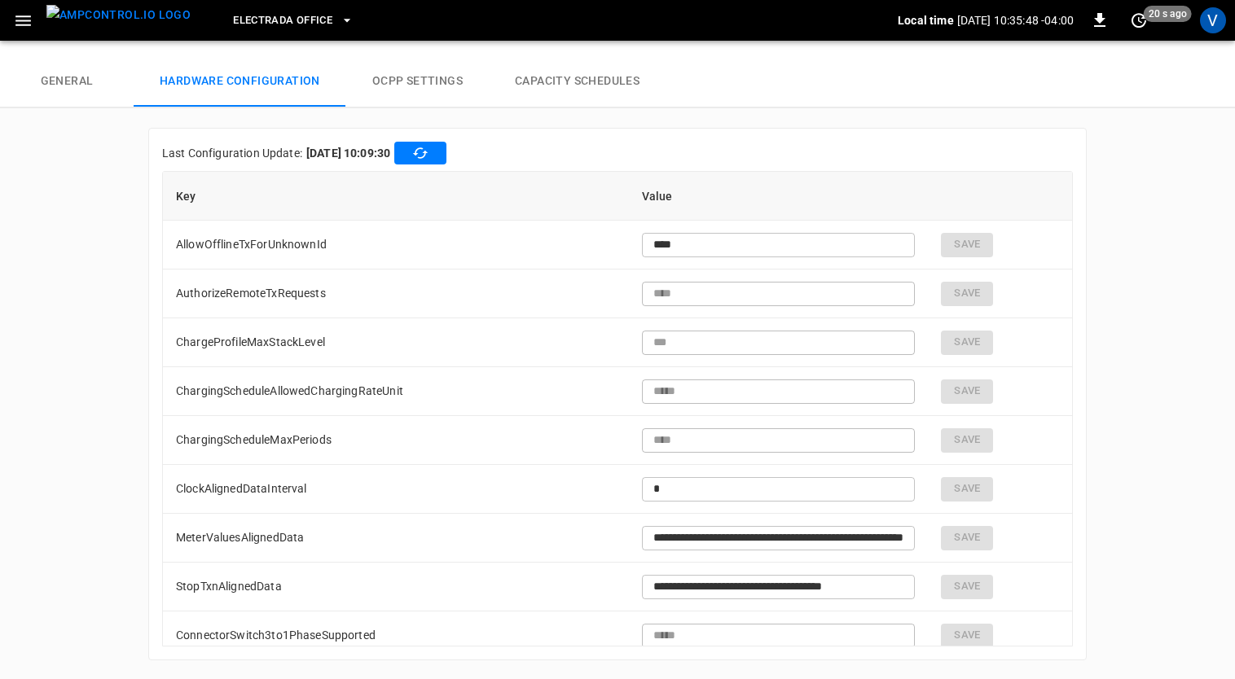
click at [412, 61] on button "OCPP settings" at bounding box center [417, 81] width 143 height 52
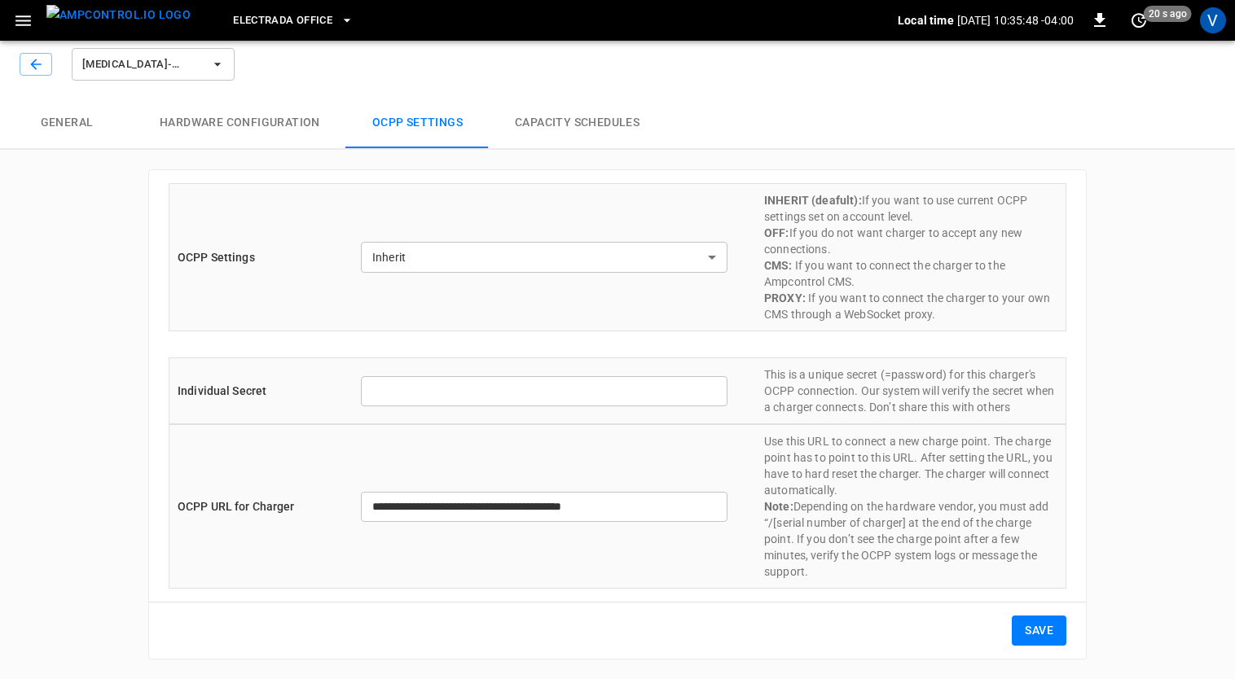
scroll to position [7, 0]
type input "*******"
type input "**********"
click at [62, 116] on button "General" at bounding box center [67, 125] width 134 height 52
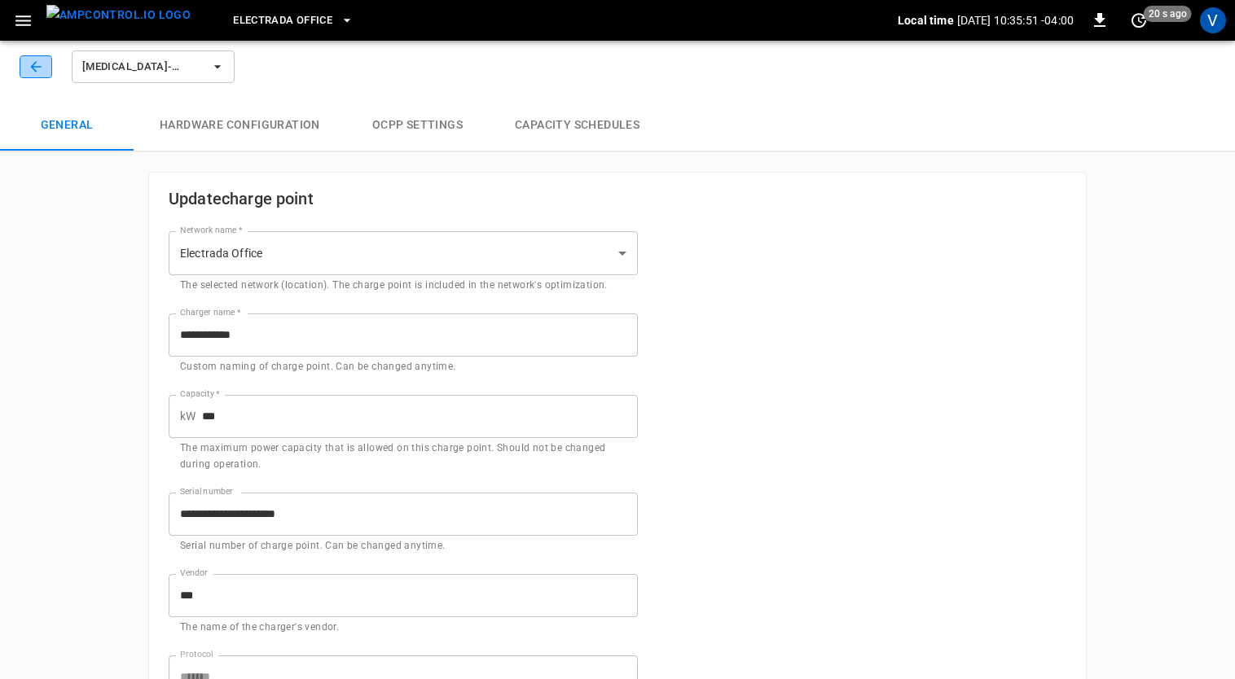
click at [39, 63] on icon "button" at bounding box center [36, 67] width 16 height 16
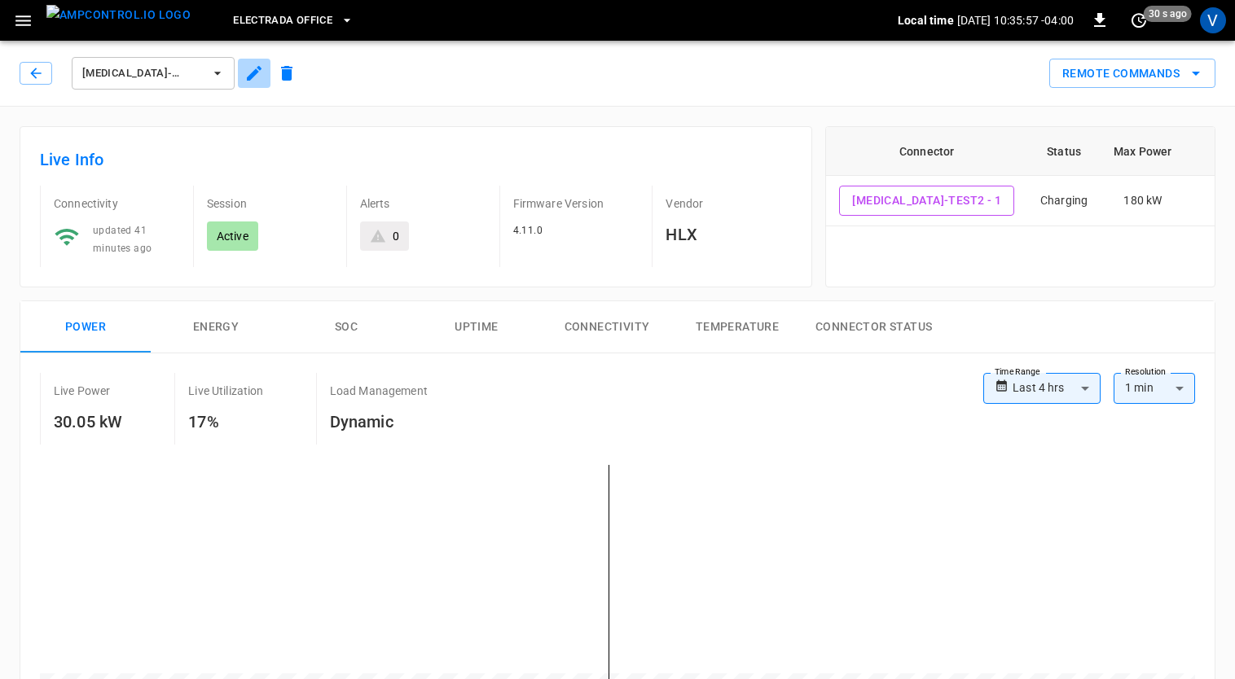
click at [248, 73] on icon "button" at bounding box center [254, 74] width 20 height 20
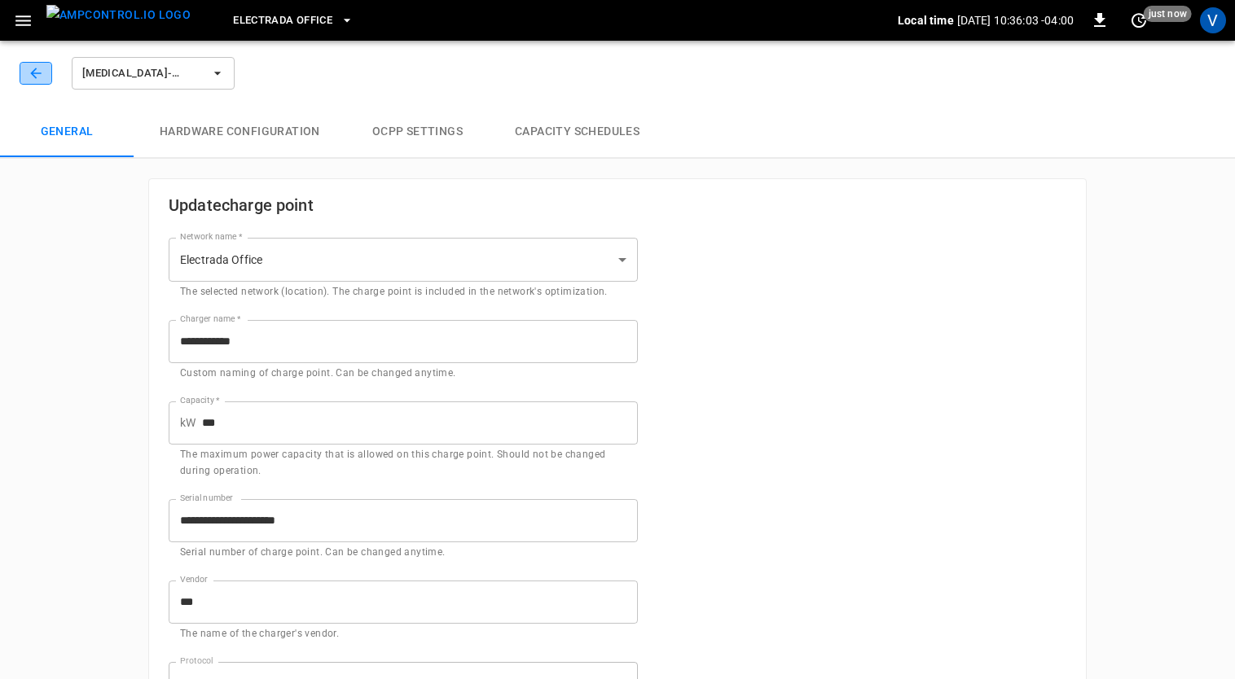
click at [42, 75] on icon "button" at bounding box center [36, 73] width 16 height 16
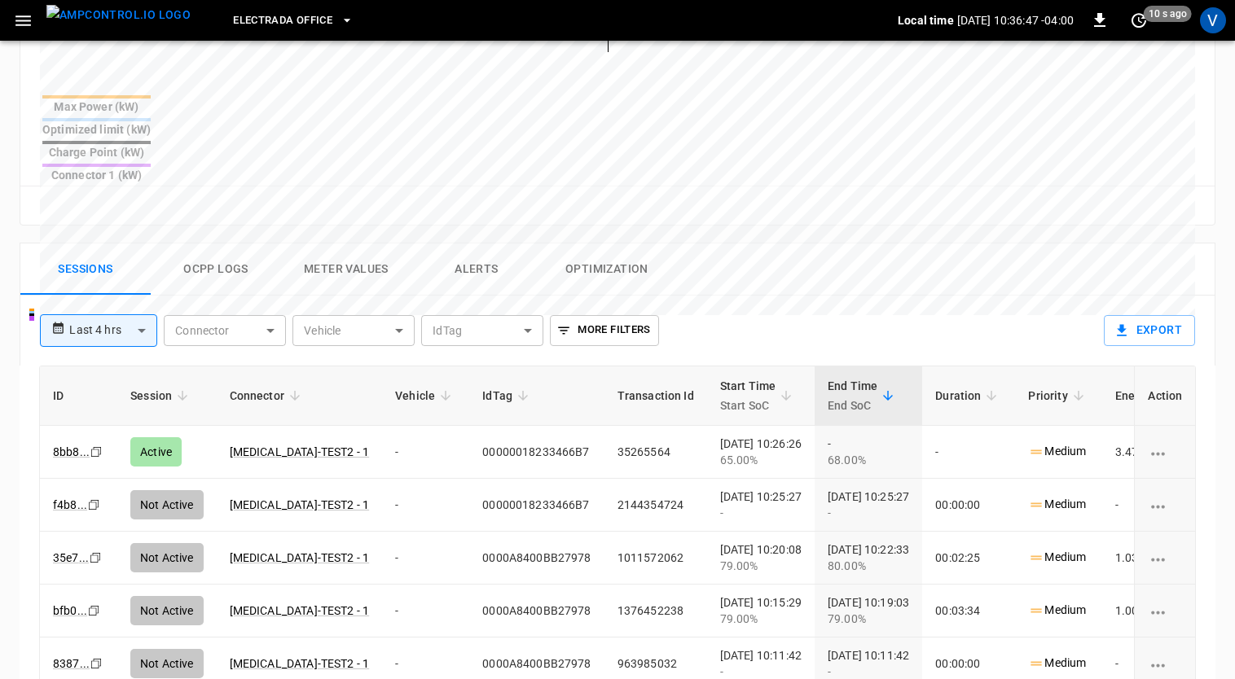
scroll to position [640, 0]
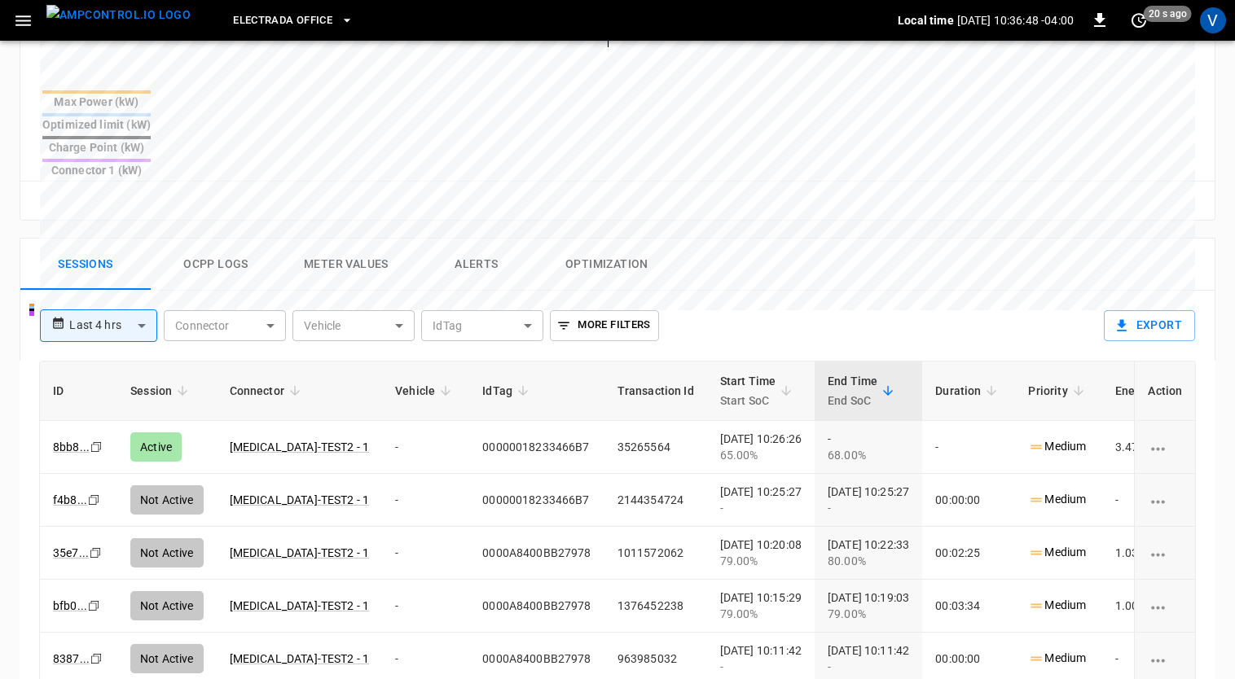
click at [206, 239] on button "Ocpp logs" at bounding box center [216, 265] width 130 height 52
